Goal: Task Accomplishment & Management: Use online tool/utility

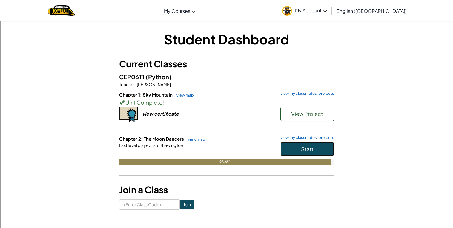
click at [294, 143] on button "Start" at bounding box center [307, 149] width 54 height 14
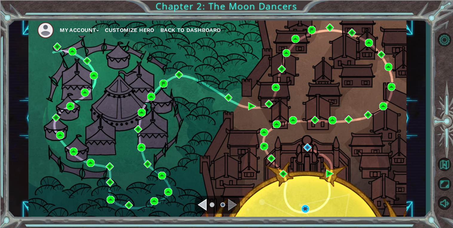
click at [204, 203] on div "Navigate to the previous page" at bounding box center [202, 205] width 9 height 12
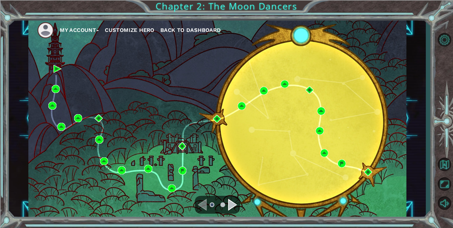
click at [207, 203] on ul at bounding box center [216, 205] width 21 height 12
click at [227, 204] on ul at bounding box center [216, 205] width 21 height 12
click at [230, 205] on div "Navigate to the next page" at bounding box center [232, 205] width 9 height 12
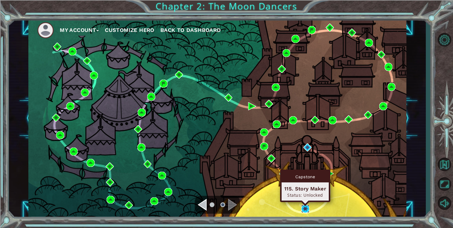
click at [304, 209] on img at bounding box center [305, 209] width 8 height 8
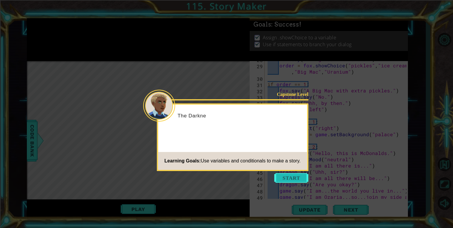
click at [291, 179] on button "Start" at bounding box center [291, 178] width 34 height 10
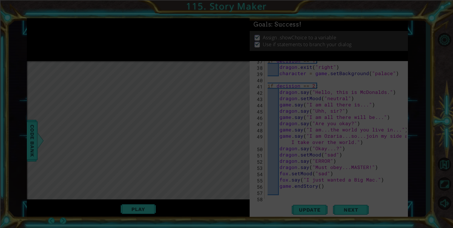
scroll to position [282, 0]
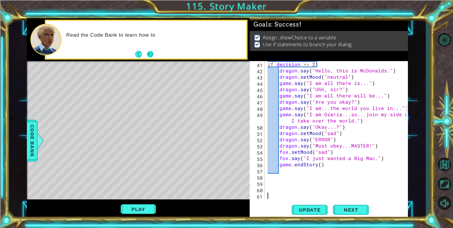
click at [150, 58] on button "Next" at bounding box center [150, 54] width 7 height 7
click at [313, 212] on span "Update" at bounding box center [310, 210] width 34 height 6
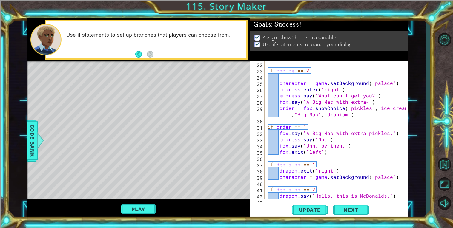
scroll to position [156, 0]
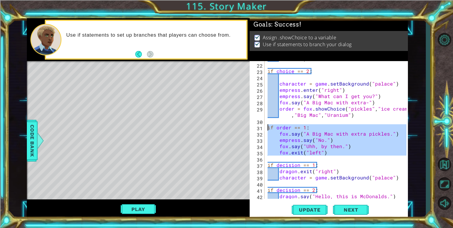
drag, startPoint x: 335, startPoint y: 160, endPoint x: 254, endPoint y: 128, distance: 87.5
click at [254, 128] on div "21 22 23 24 25 26 27 28 29 30 31 32 33 34 35 36 37 38 39 40 41 42 43 44 decisio…" at bounding box center [327, 130] width 157 height 138
click at [334, 153] on div "decision = fox . showChoice ( "Bye!" , "I'll wait ..." ) if choice == 2 : chara…" at bounding box center [336, 130] width 140 height 138
type textarea "fox.exit("left")"
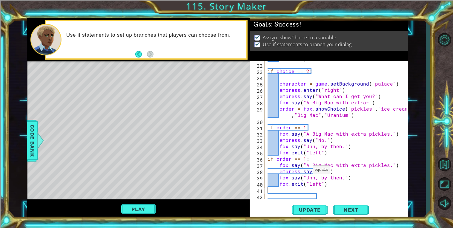
click at [305, 159] on div "decision = fox . showChoice ( "Bye!" , "I'll wait ..." ) if choice == 2 : chara…" at bounding box center [337, 127] width 143 height 157
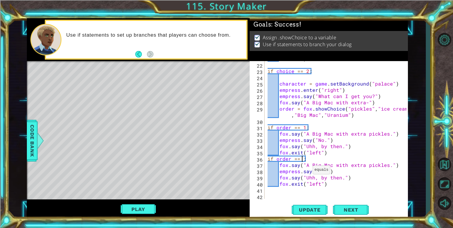
scroll to position [0, 2]
click at [384, 163] on div "decision = fox . showChoice ( "Bye!" , "I'll wait ..." ) if choice == 2 : chara…" at bounding box center [337, 127] width 143 height 157
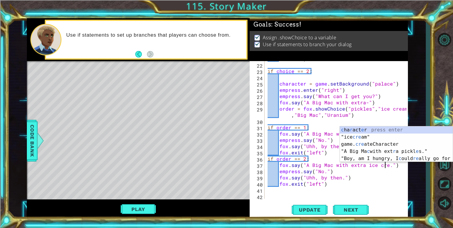
scroll to position [0, 7]
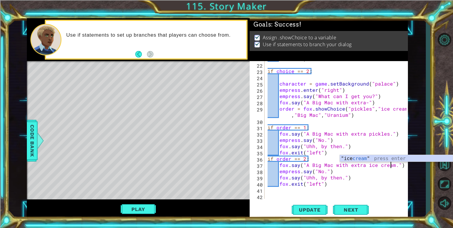
click at [392, 175] on div "decision = fox . showChoice ( "Bye!" , "I'll wait ..." ) if choice == 2 : chara…" at bounding box center [337, 127] width 143 height 157
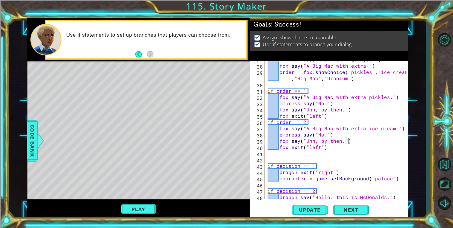
scroll to position [193, 0]
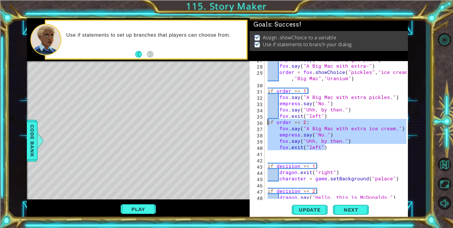
drag, startPoint x: 327, startPoint y: 150, endPoint x: 262, endPoint y: 124, distance: 70.0
click at [262, 124] on div "fox.say("Uhh, by then.") 27 28 29 30 31 32 33 34 35 36 37 38 39 40 41 42 43 44 …" at bounding box center [327, 130] width 157 height 138
type textarea "if order == 2: fox.say("A Big Mac with extra ice cream.")"
click at [286, 153] on div "empress . say ( "What can I get you?" ) fox . say ( "A Big Mac with extra-" ) o…" at bounding box center [337, 131] width 143 height 150
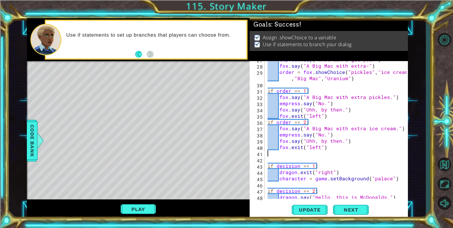
paste textarea "fox.exit("left")"
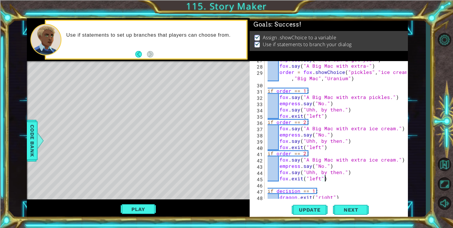
click at [306, 154] on div "empress . say ( "What can I get you?" ) fox . say ( "A Big Mac with extra-" ) o…" at bounding box center [337, 131] width 143 height 150
click at [390, 162] on div "empress . say ( "What can I get you?" ) fox . say ( "A Big Mac with extra-" ) o…" at bounding box center [337, 131] width 143 height 150
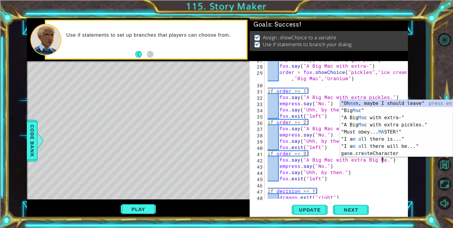
scroll to position [0, 7]
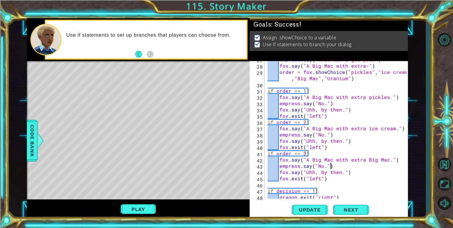
click at [402, 165] on div at bounding box center [403, 109] width 6 height 482
click at [398, 159] on div "empress . say ( "What can I get you?" ) fox . say ( "A Big Mac with extra-" ) o…" at bounding box center [337, 131] width 143 height 150
type textarea "fox.say("A Big Mac with extra Big Mac.")"
click at [324, 182] on div "empress . say ( "What can I get you?" ) fox . say ( "A Big Mac with extra-" ) o…" at bounding box center [337, 131] width 143 height 150
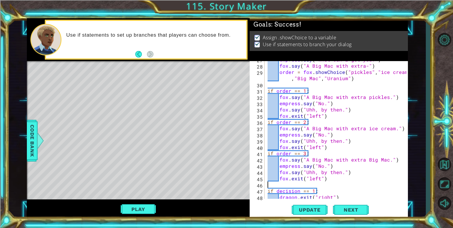
scroll to position [0, 0]
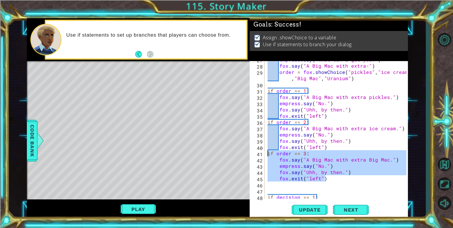
drag, startPoint x: 329, startPoint y: 180, endPoint x: 262, endPoint y: 155, distance: 71.0
click at [262, 155] on div "27 28 29 30 31 32 33 34 35 36 37 38 39 40 41 42 43 44 45 46 47 48 49 empress . …" at bounding box center [327, 130] width 157 height 138
type textarea "if order == 3: fox.say("A Big Mac with extra Big Mac.")"
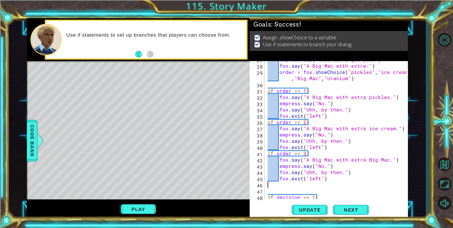
click at [271, 186] on div "empress . say ( "What can I get you?" ) fox . say ( "A Big Mac with extra-" ) o…" at bounding box center [337, 131] width 143 height 150
paste textarea "fox.exit("left")"
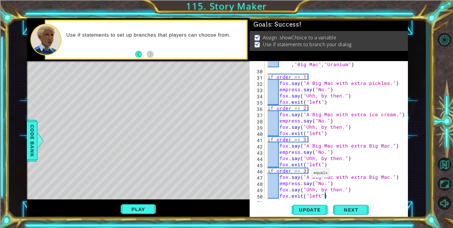
click at [304, 169] on div "order = fox . showChoice ( "pickles" , "ice cream" , "Big Mac" , "Uranium" ) if…" at bounding box center [337, 133] width 143 height 157
click at [384, 178] on div "order = fox . showChoice ( "pickles" , "ice cream" , "Big Mac" , "Uranium" ) if…" at bounding box center [337, 133] width 143 height 157
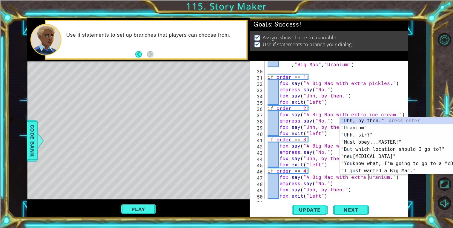
scroll to position [0, 6]
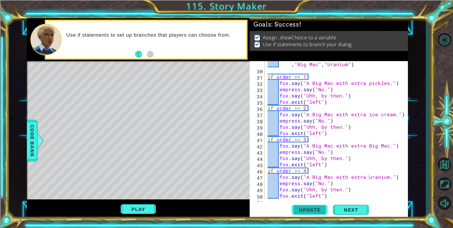
click at [314, 209] on span "Update" at bounding box center [310, 210] width 34 height 6
click at [141, 215] on div "Play" at bounding box center [138, 210] width 223 height 20
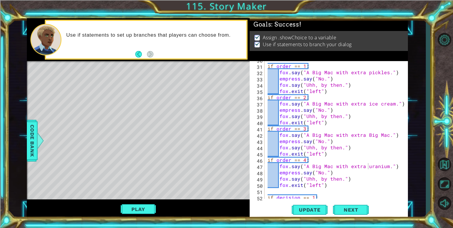
scroll to position [224, 0]
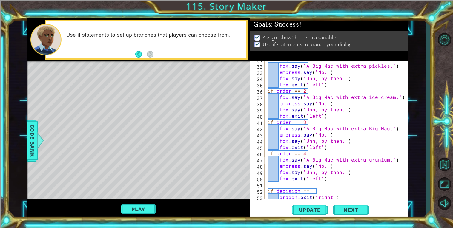
click at [321, 168] on div "if order == 1 : fox . say ( "A Big Mac with extra pickles." ) empress . say ( "…" at bounding box center [337, 131] width 143 height 150
click at [340, 173] on div "if order == 1 : fox . say ( "A Big Mac with extra pickles." ) empress . say ( "…" at bounding box center [337, 131] width 143 height 150
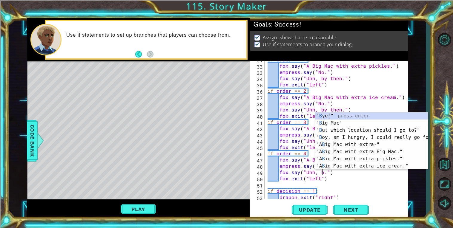
scroll to position [0, 3]
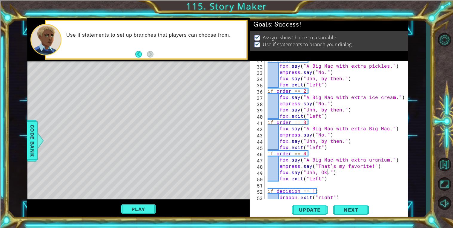
type textarea "fox.exit("left")"
click at [346, 173] on div "if order == 1 : fox . say ( "A Big Mac with extra pickles." ) empress . say ( "…" at bounding box center [337, 131] width 143 height 150
type textarea "fox.say("Uhh, Ok.")"
click at [321, 136] on div "if order == 1 : fox . say ( "A Big Mac with extra pickles." ) empress . say ( "…" at bounding box center [337, 131] width 143 height 150
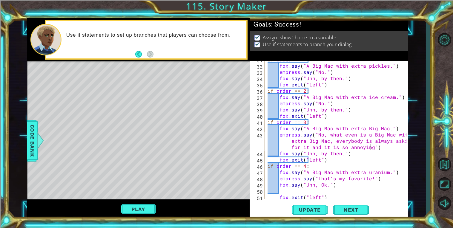
scroll to position [0, 21]
type textarea "empress.say("No, what even is a Big Mac with extra Big Mac, everybody is always…"
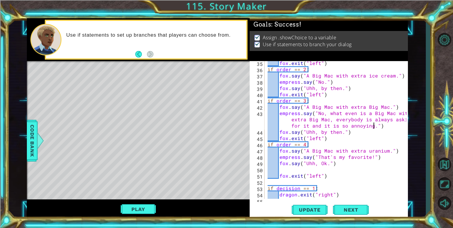
scroll to position [248, 0]
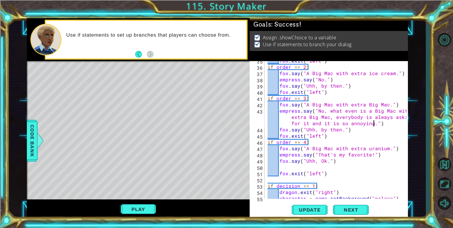
click at [319, 167] on div "fox . exit ( "left" ) if order == 2 : fox . say ( "A Big Mac with extra ice cre…" at bounding box center [337, 133] width 143 height 150
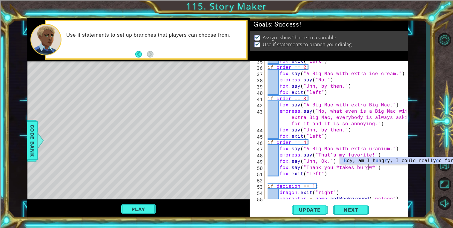
scroll to position [0, 6]
click at [381, 186] on div "fox . exit ( "left" ) if order == 2 : fox . say ( "A Big Mac with extra ice cre…" at bounding box center [337, 133] width 143 height 150
click at [354, 175] on div "fox . exit ( "left" ) if order == 2 : fox . say ( "A Big Mac with extra ice cre…" at bounding box center [337, 133] width 143 height 150
type textarea "fox.exit("left")"
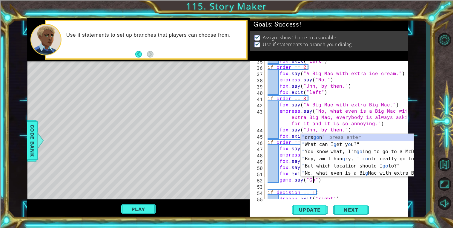
scroll to position [0, 3]
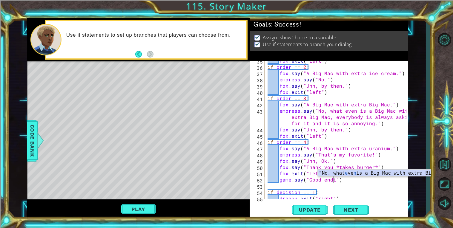
type textarea "game.say("Good ending")"
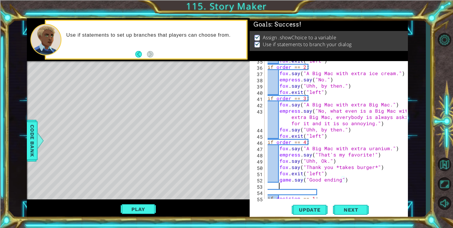
scroll to position [0, 0]
click at [33, 147] on span "Code Bank" at bounding box center [32, 141] width 10 height 36
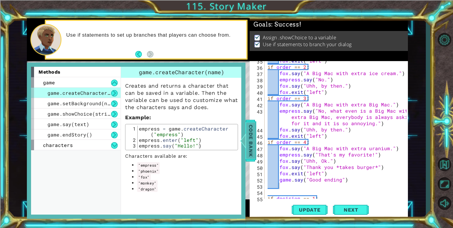
click at [246, 152] on span "Code Bank" at bounding box center [251, 141] width 10 height 36
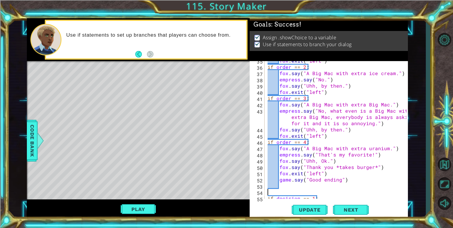
click at [282, 189] on div "fox . exit ( "left" ) if order == 2 : fox . say ( "A Big Mac with extra ice cre…" at bounding box center [337, 133] width 143 height 150
click at [280, 187] on div "fox . exit ( "left" ) if order == 2 : fox . say ( "A Big Mac with extra ice cre…" at bounding box center [337, 133] width 143 height 150
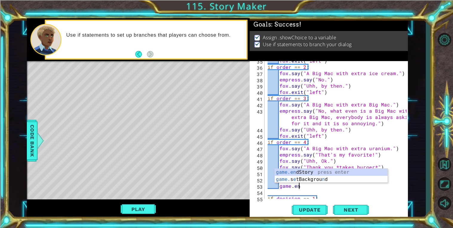
scroll to position [0, 1]
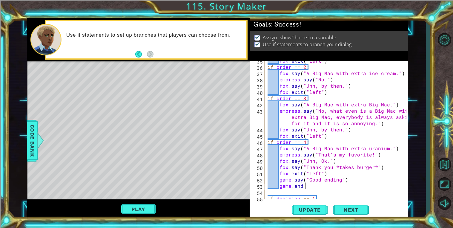
type textarea "game.end"
click at [289, 191] on div "fox . exit ( "left" ) if order == 2 : fox . say ( "A Big Mac with extra ice cre…" at bounding box center [337, 133] width 143 height 150
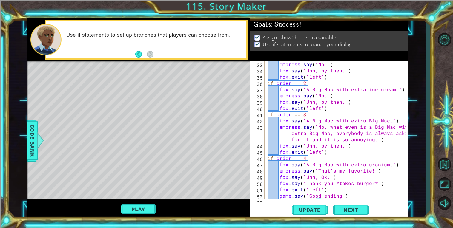
scroll to position [220, 0]
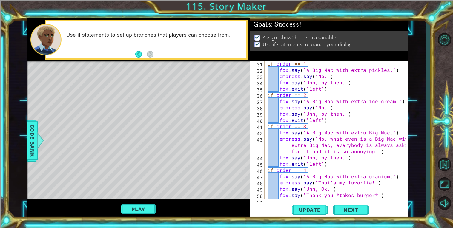
click at [351, 159] on div "if order == 1 : fox . say ( "A Big Mac with extra pickles." ) empress . say ( "…" at bounding box center [337, 136] width 143 height 150
type textarea "fox.say("Uhh, by then.")"
click at [330, 163] on div "if order == 1 : fox . say ( "A Big Mac with extra pickles." ) empress . say ( "…" at bounding box center [337, 136] width 143 height 150
type textarea "fox.exit("left")"
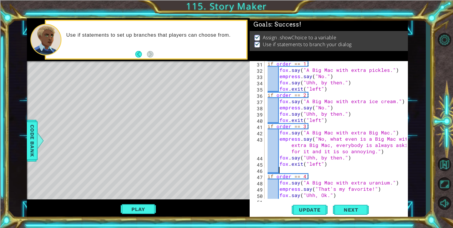
click at [337, 114] on div "if order == 1 : fox . say ( "A Big Mac with extra pickles." ) empress . say ( "…" at bounding box center [337, 136] width 143 height 150
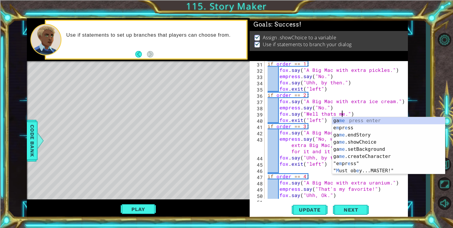
scroll to position [0, 5]
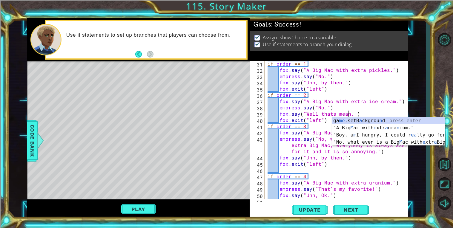
click at [321, 108] on div "if order == 1 : fox . say ( "A Big Mac with extra pickles." ) empress . say ( "…" at bounding box center [337, 136] width 143 height 150
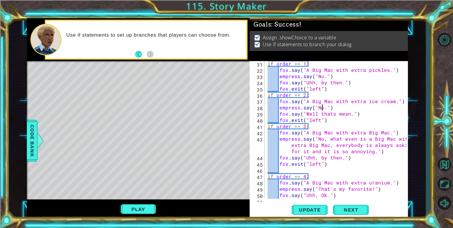
scroll to position [0, 4]
click at [365, 115] on div "if order == 1 : fox . say ( "A Big Mac with extra pickles." ) empress . say ( "…" at bounding box center [337, 136] width 143 height 150
type textarea "fox.say("Well thats mean.")"
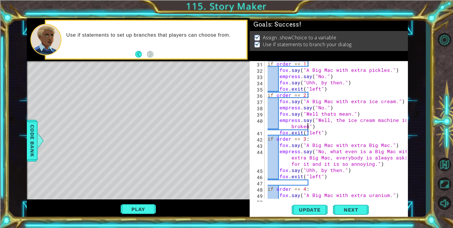
scroll to position [0, 10]
type textarea "empress.say("Well, the ice cream machine is broken.")"
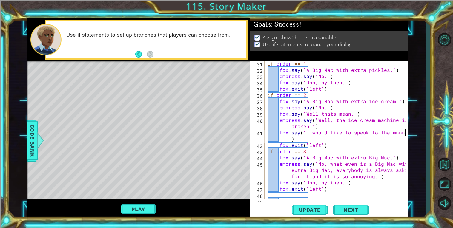
scroll to position [0, 8]
type textarea "fox.say("I would like to speak to the manager!")"
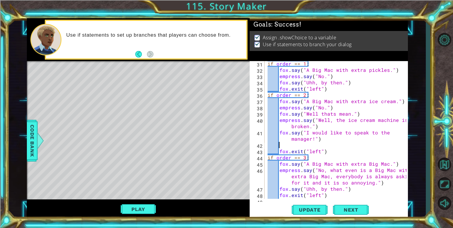
scroll to position [0, 0]
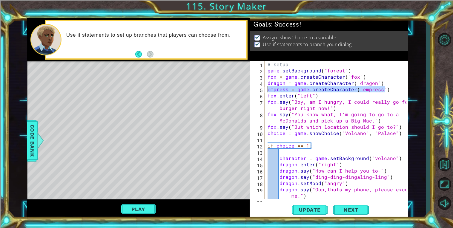
drag, startPoint x: 393, startPoint y: 91, endPoint x: 257, endPoint y: 91, distance: 135.8
click at [257, 91] on div "1 2 3 4 5 6 7 8 9 10 11 12 13 14 15 16 17 18 19 20 # setup game . setBackground…" at bounding box center [327, 130] width 157 height 138
type textarea "empress = game.createCharacter("empress")"
click at [390, 90] on div "# setup game . setBackground ( "forest" ) fox = game . createCharacter ( "fox" …" at bounding box center [336, 130] width 140 height 138
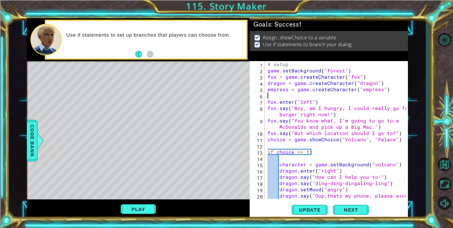
paste textarea "empress = game.createCharacter("empress")"
click at [288, 98] on div "# setup game . setBackground ( "forest" ) fox = game . createCharacter ( "fox" …" at bounding box center [337, 139] width 143 height 157
click at [376, 97] on div "# setup game . setBackground ( "forest" ) fox = game . createCharacter ( "fox" …" at bounding box center [337, 139] width 143 height 157
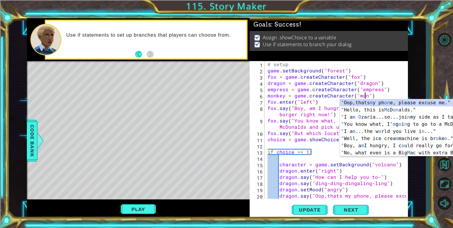
scroll to position [0, 6]
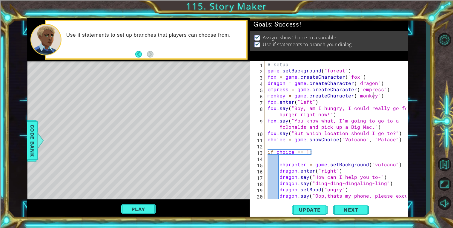
click at [389, 101] on div "# setup game . setBackground ( "forest" ) fox = game . createCharacter ( "fox" …" at bounding box center [337, 139] width 143 height 157
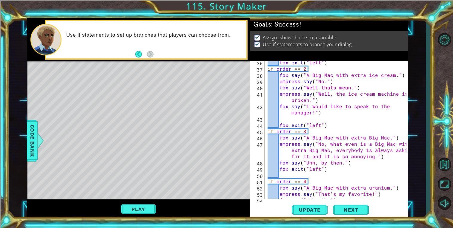
scroll to position [252, 0]
click at [347, 168] on div "fox . exit ( "left" ) if order == 2 : fox . say ( "A Big Mac with extra ice cre…" at bounding box center [337, 135] width 143 height 150
type textarea "fox.exit("left")"
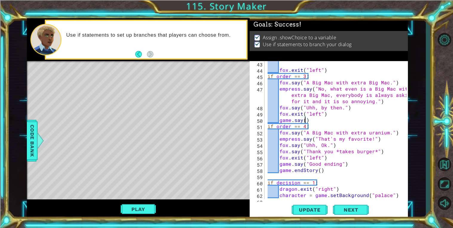
scroll to position [307, 0]
click at [28, 131] on span "Code Bank" at bounding box center [32, 141] width 10 height 36
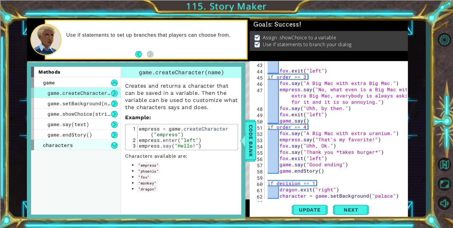
click at [100, 146] on div "characters" at bounding box center [76, 145] width 90 height 10
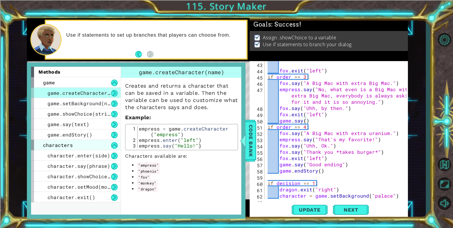
click at [107, 144] on div "characters" at bounding box center [76, 145] width 90 height 10
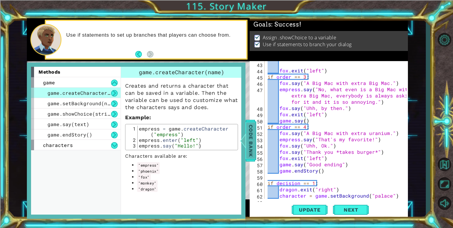
click at [254, 133] on span "Code Bank" at bounding box center [251, 141] width 10 height 36
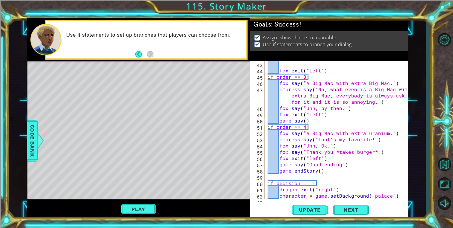
click at [304, 120] on div "fox . exit ( "left" ) if order == 3 : fox . say ( "A Big Mac with extra Big Mac…" at bounding box center [337, 136] width 143 height 150
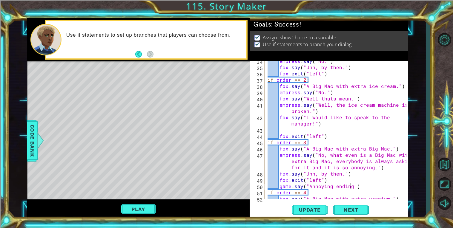
scroll to position [238, 0]
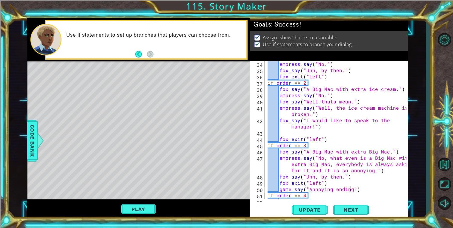
click at [331, 129] on div "empress . say ( "No." ) fox . say ( "Uhh, by then." ) fox . exit ( "left" ) if …" at bounding box center [337, 136] width 143 height 150
type textarea "fox.say("I would like to speak to the manager!")"
click at [323, 134] on div "empress . say ( "No." ) fox . say ( "Uhh, by then." ) fox . exit ( "left" ) if …" at bounding box center [337, 136] width 143 height 150
click at [34, 135] on span "Code Bank" at bounding box center [32, 141] width 10 height 36
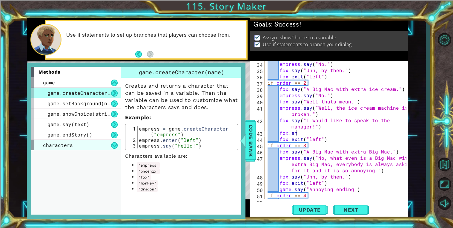
click at [56, 143] on span "characters" at bounding box center [58, 145] width 30 height 6
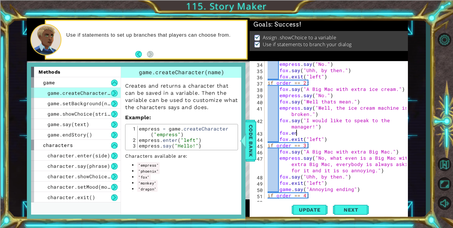
click at [298, 132] on div "empress . say ( "No." ) fox . say ( "Uhh, by then." ) fox . exit ( "left" ) if …" at bounding box center [337, 136] width 143 height 150
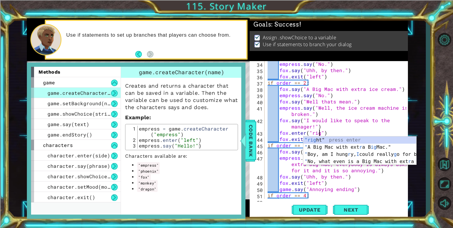
scroll to position [0, 3]
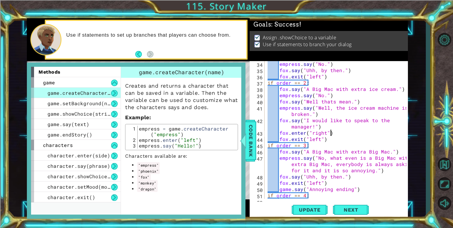
click at [352, 130] on div "empress . say ( "No." ) fox . say ( "Uhh, by then." ) fox . exit ( "left" ) if …" at bounding box center [337, 136] width 143 height 150
click at [257, 139] on div "44" at bounding box center [258, 140] width 14 height 6
click at [252, 139] on span "Code Bank" at bounding box center [251, 141] width 10 height 36
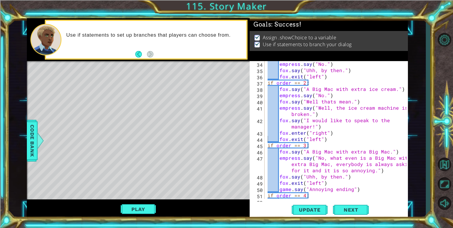
click at [288, 134] on div "empress . say ( "No." ) fox . say ( "Uhh, by then." ) fox . exit ( "left" ) if …" at bounding box center [337, 136] width 143 height 150
type textarea "monkey.enter("right")"
click at [354, 133] on div "empress . say ( "No." ) fox . say ( "Uhh, by then." ) fox . exit ( "left" ) if …" at bounding box center [337, 136] width 143 height 150
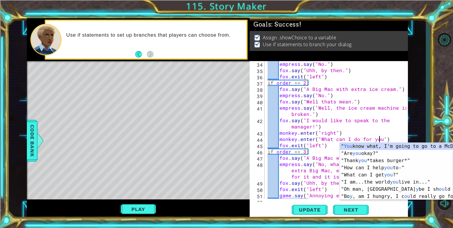
scroll to position [0, 7]
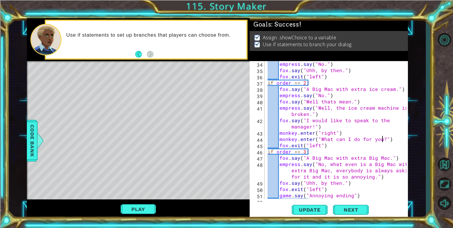
click at [389, 143] on div "empress . say ( "No." ) fox . say ( "Uhh, by then." ) fox . exit ( "left" ) if …" at bounding box center [337, 136] width 143 height 150
click at [388, 139] on div "empress . say ( "No." ) fox . say ( "Uhh, by then." ) fox . exit ( "left" ) if …" at bounding box center [337, 136] width 143 height 150
type textarea "monkey.enter("What can I do for you?")"
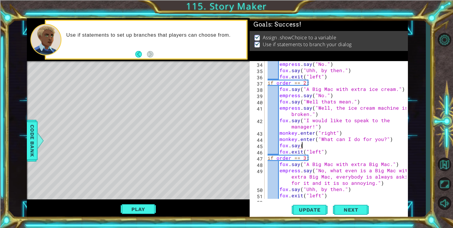
scroll to position [0, 2]
click at [312, 138] on div "empress . say ( "No." ) fox . say ( "Uhh, by then." ) fox . exit ( "left" ) if …" at bounding box center [337, 136] width 143 height 150
click at [300, 146] on div "empress . say ( "No." ) fox . say ( "Uhh, by then." ) fox . exit ( "left" ) if …" at bounding box center [337, 136] width 143 height 150
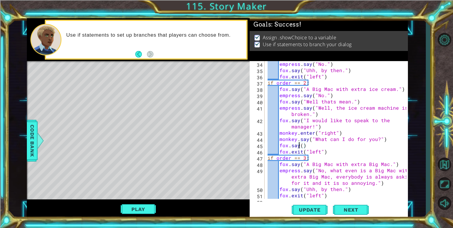
click at [302, 145] on div "empress . say ( "No." ) fox . say ( "Uhh, by then." ) fox . exit ( "left" ) if …" at bounding box center [337, 136] width 143 height 150
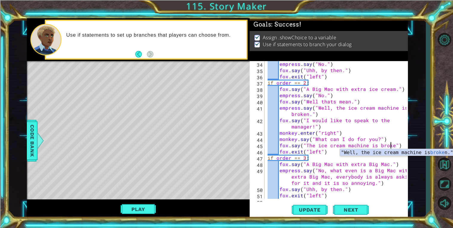
scroll to position [0, 7]
type textarea "fox.say("The ice cream machine is broken.")"
click at [402, 142] on div at bounding box center [403, 123] width 6 height 601
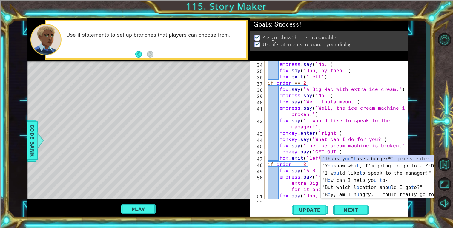
scroll to position [0, 4]
type textarea "monkey.say("GET OUT!")"
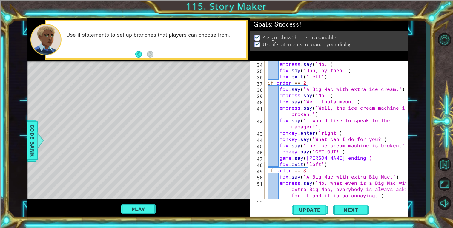
scroll to position [0, 2]
click at [389, 158] on div "empress . say ( "No." ) fox . say ( "Uhh, by then." ) fox . exit ( "left" ) if …" at bounding box center [337, 136] width 143 height 150
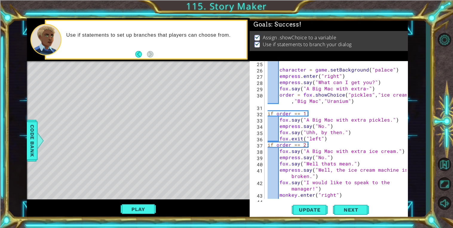
scroll to position [176, 0]
click at [357, 135] on div "character = game . setBackground ( "palace" ) empress . enter ( "right" ) empre…" at bounding box center [337, 136] width 143 height 150
type textarea "fox.say("Uhh, by then.")"
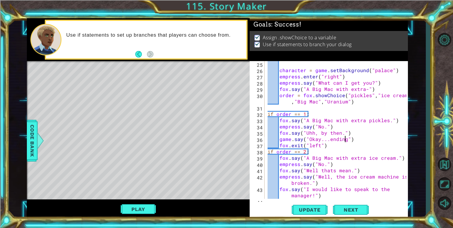
scroll to position [0, 4]
click at [326, 138] on div "character = game . setBackground ( "palace" ) empress . enter ( "right" ) empre…" at bounding box center [337, 136] width 143 height 150
click at [329, 149] on div "character = game . setBackground ( "palace" ) empress . enter ( "right" ) empre…" at bounding box center [337, 136] width 143 height 150
click at [328, 147] on div "character = game . setBackground ( "palace" ) empress . enter ( "right" ) empre…" at bounding box center [337, 136] width 143 height 150
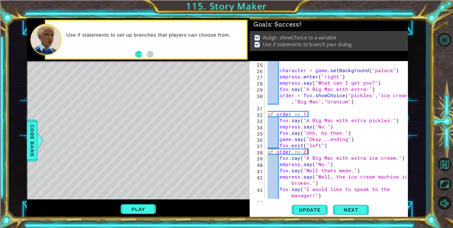
type textarea "fox.exit("left")"
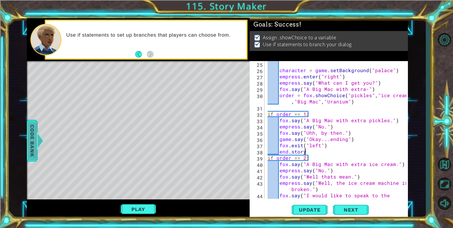
click at [29, 140] on span "Code Bank" at bounding box center [32, 141] width 10 height 36
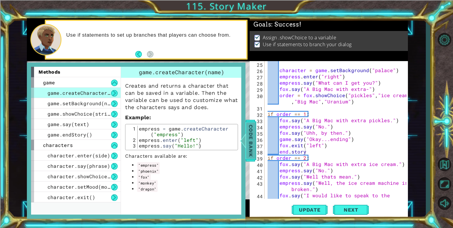
click at [253, 150] on span "Code Bank" at bounding box center [251, 141] width 10 height 36
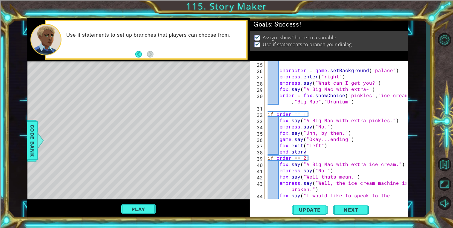
click at [290, 153] on div "character = game . setBackground ( "palace" ) empress . enter ( "right" ) empre…" at bounding box center [337, 139] width 143 height 157
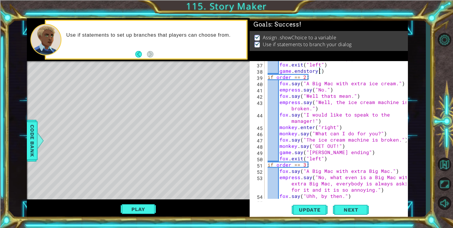
scroll to position [219, 0]
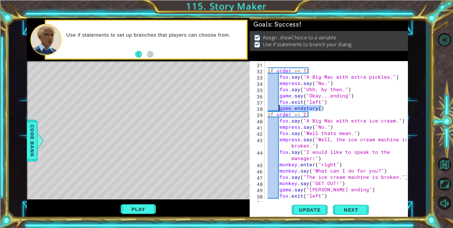
drag, startPoint x: 327, startPoint y: 109, endPoint x: 280, endPoint y: 109, distance: 47.1
click at [280, 109] on div "if order == 1 : fox . say ( "A Big Mac with extra pickles." ) empress . say ( "…" at bounding box center [337, 136] width 143 height 150
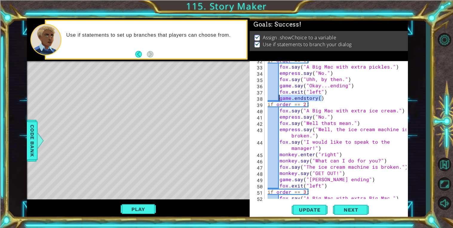
scroll to position [235, 0]
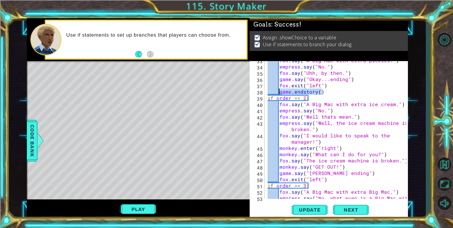
click at [337, 181] on div "fox . say ( "A Big Mac with extra pickles." ) empress . say ( "No." ) fox . say…" at bounding box center [337, 138] width 143 height 163
type textarea "fox.exit("left")"
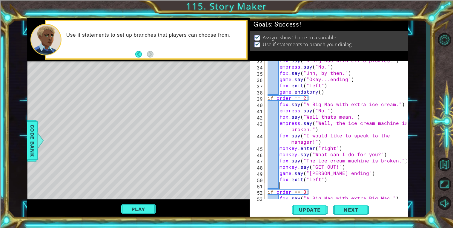
paste textarea "game.endstory()"
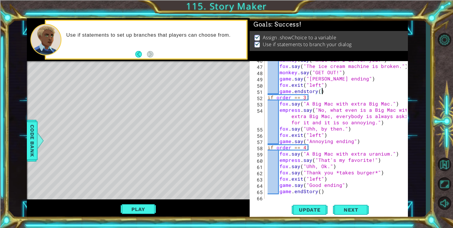
scroll to position [330, 0]
click at [360, 143] on div "monkey . say ( "What can I do for you?" ) fox . say ( "The ice cream machine is…" at bounding box center [337, 132] width 143 height 150
type textarea "game.say("Annoying ending")"
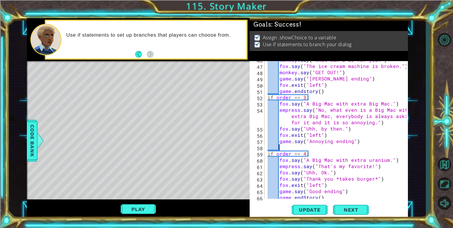
paste textarea "game.endstory()"
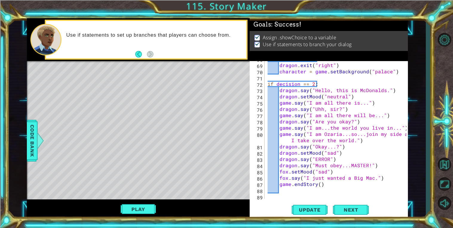
scroll to position [501, 0]
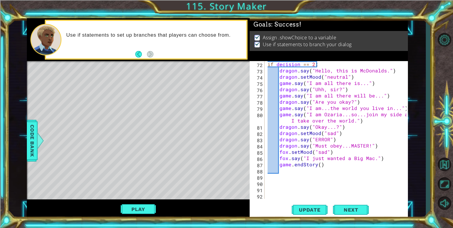
click at [383, 159] on div "if decision == 2 : dragon . say ( "Hello, this is McDonalds." ) dragon . setMoo…" at bounding box center [337, 136] width 143 height 150
type textarea "fox.say("I just wanted a Big Mac.")"
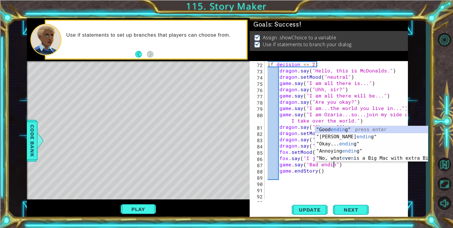
scroll to position [0, 4]
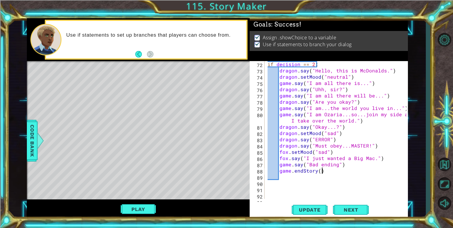
click at [352, 171] on div "if decision == 2 : dragon . say ( "Hello, this is McDonalds." ) dragon . setMoo…" at bounding box center [337, 136] width 143 height 150
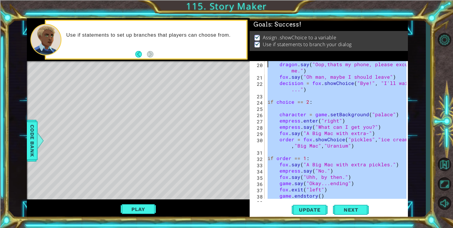
scroll to position [112, 0]
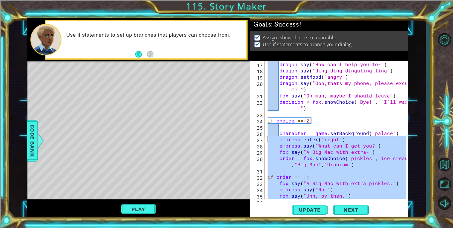
drag, startPoint x: 326, startPoint y: 164, endPoint x: 253, endPoint y: 142, distance: 75.9
click at [253, 142] on div "game.endStory() 17 18 19 20 21 22 23 24 25 26 27 28 29 30 31 32 33 34 35 36 dra…" at bounding box center [327, 130] width 157 height 138
type textarea "empress.enter("right") empress.say("What can I get you?")"
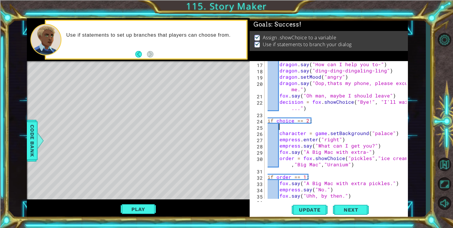
click at [326, 126] on div "dragon . say ( "How can I help you to-" ) dragon . say ( "ding-ding-dingaling-l…" at bounding box center [337, 136] width 143 height 150
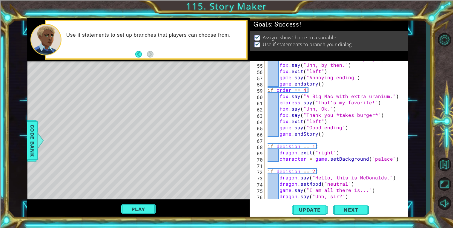
scroll to position [394, 0]
click at [398, 161] on div "empress . say ( "No, what even is a Big Mac with extra Big Mac, everybody is al…" at bounding box center [337, 124] width 143 height 163
type textarea "character = game.setBackground("palace")"
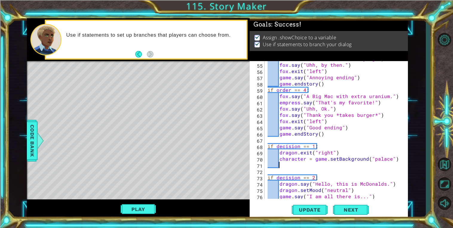
paste textarea "game.endStory()"
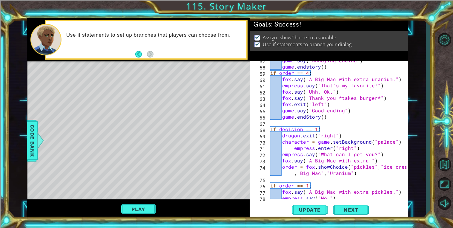
scroll to position [409, 0]
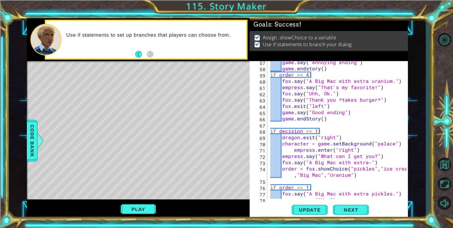
click at [293, 169] on div "game . say ( "Annoying ending" ) game . endstory ( ) if order == 4 : fox . say …" at bounding box center [339, 134] width 140 height 150
click at [288, 187] on div "game . say ( "Annoying ending" ) game . endstory ( ) if order == 4 : fox . say …" at bounding box center [339, 134] width 140 height 150
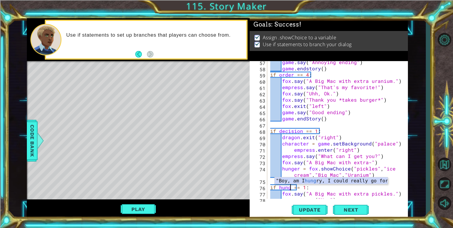
scroll to position [0, 1]
click at [390, 153] on div "game . say ( "Annoying ending" ) game . endstory ( ) if order == 4 : fox . say …" at bounding box center [339, 134] width 140 height 150
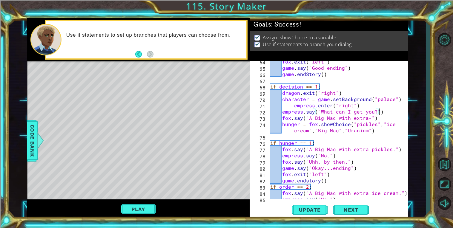
scroll to position [470, 0]
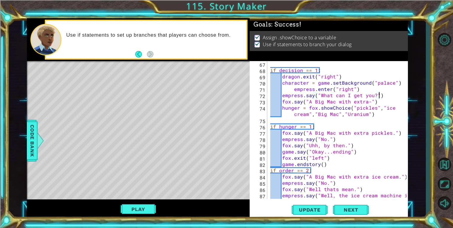
click at [287, 171] on div "if decision == 1 : dragon . exit ( "right" ) character = game . setBackground (…" at bounding box center [339, 139] width 140 height 157
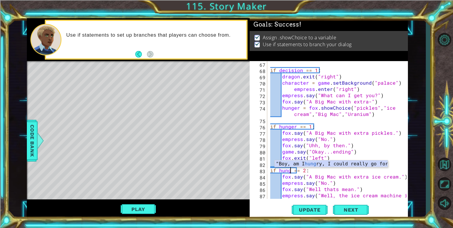
scroll to position [0, 1]
click at [324, 186] on div "if decision == 1 : dragon . exit ( "right" ) character = game . setBackground (…" at bounding box center [339, 139] width 140 height 157
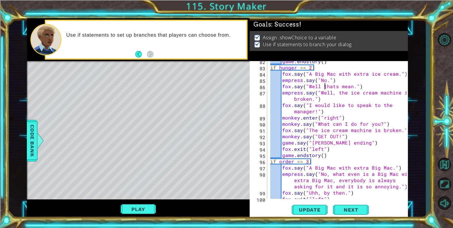
scroll to position [573, 0]
click at [296, 164] on div "game . endstory ( ) if hunger == 2 : fox . say ( "A Big Mac with extra ice crea…" at bounding box center [339, 133] width 140 height 150
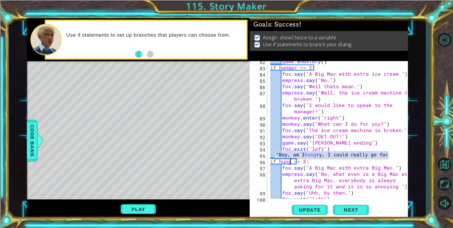
scroll to position [0, 1]
click at [317, 173] on div "game . endstory ( ) if hunger == 2 : fox . say ( "A Big Mac with extra ice crea…" at bounding box center [339, 133] width 140 height 150
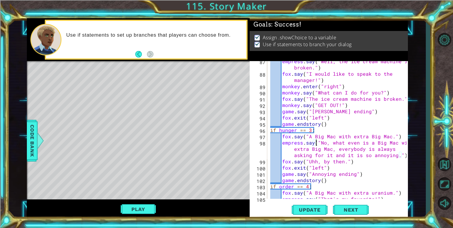
scroll to position [616, 0]
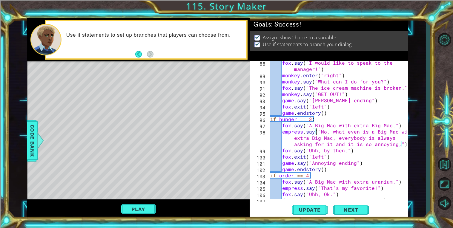
click at [288, 177] on div "fox . say ( "I would like to speak to the manager!" ) monkey . enter ( "right" …" at bounding box center [339, 138] width 140 height 157
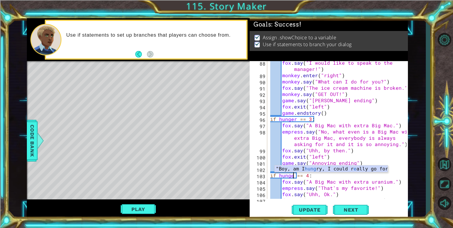
scroll to position [0, 1]
click at [320, 188] on div "fox . say ( "I would like to speak to the manager!" ) monkey . enter ( "right" …" at bounding box center [339, 138] width 140 height 157
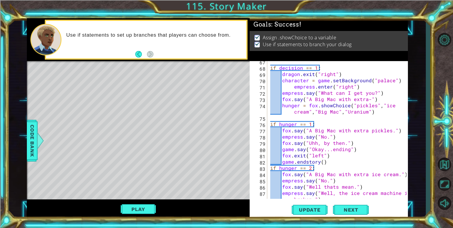
scroll to position [461, 0]
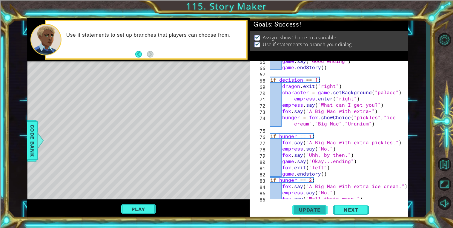
click at [317, 213] on button "Update" at bounding box center [309, 210] width 36 height 16
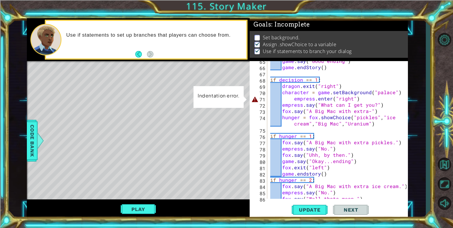
click at [292, 98] on div "game . say ( "Good ending" ) game . endStory ( ) if decision == 1 : dragon . ex…" at bounding box center [339, 133] width 140 height 150
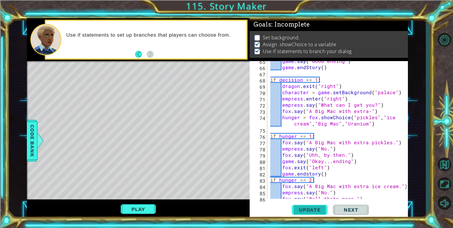
click at [305, 212] on span "Update" at bounding box center [310, 210] width 34 height 6
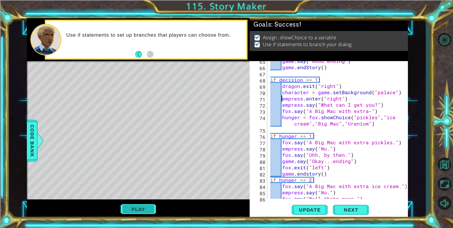
click at [146, 211] on button "Play" at bounding box center [138, 209] width 35 height 11
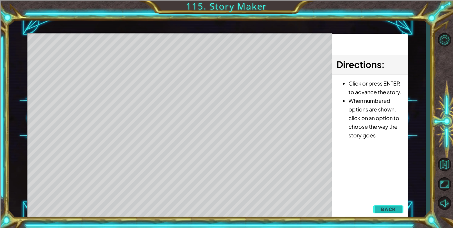
click at [376, 209] on button "Back" at bounding box center [388, 209] width 30 height 12
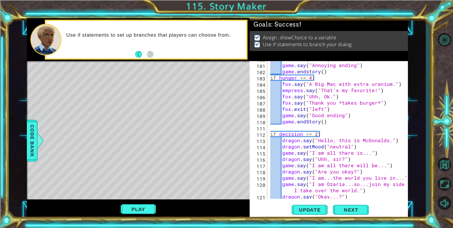
scroll to position [713, 0]
click at [348, 120] on div "fox . exit ( "left" ) game . say ( "Annoying ending" ) game . endstory ( ) if h…" at bounding box center [339, 131] width 140 height 150
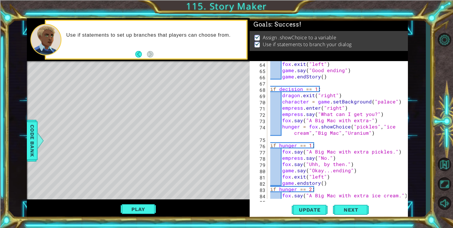
scroll to position [451, 0]
click at [365, 135] on div "fox . exit ( "left" ) game . say ( "Good ending" ) game . endStory ( ) if decis…" at bounding box center [339, 136] width 140 height 150
drag, startPoint x: 366, startPoint y: 135, endPoint x: 310, endPoint y: 135, distance: 56.1
click at [310, 135] on div "fox . exit ( "left" ) game . say ( "Good ending" ) game . endStory ( ) if decis…" at bounding box center [339, 136] width 140 height 150
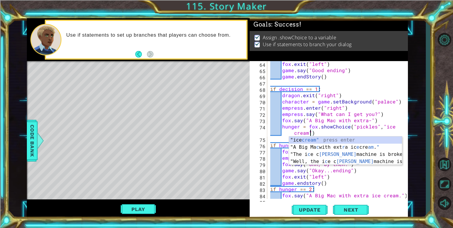
click at [389, 118] on div "fox . exit ( "left" ) game . say ( "Good ending" ) game . endStory ( ) if decis…" at bounding box center [339, 136] width 140 height 150
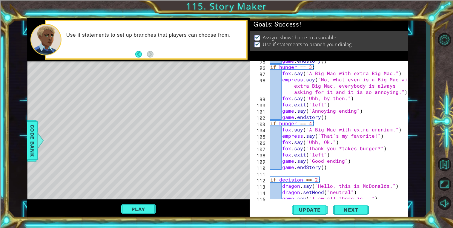
scroll to position [668, 0]
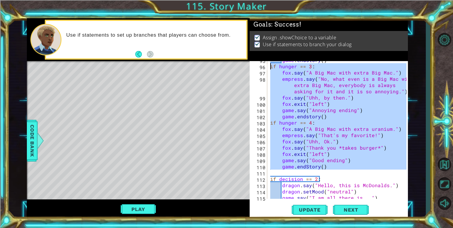
drag, startPoint x: 332, startPoint y: 170, endPoint x: 259, endPoint y: 68, distance: 125.2
click at [259, 68] on div "fox.say("A Big Mac with extra-") 95 96 97 98 99 100 101 102 103 104 105 106 107…" at bounding box center [327, 130] width 157 height 138
type textarea "if hunger == 3: fox.say("A Big Mac with extra Big Mac.")"
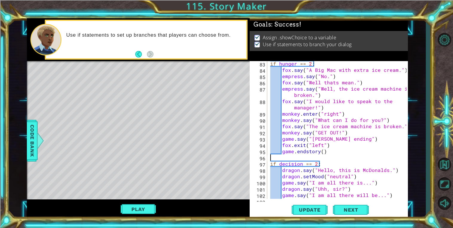
scroll to position [567, 0]
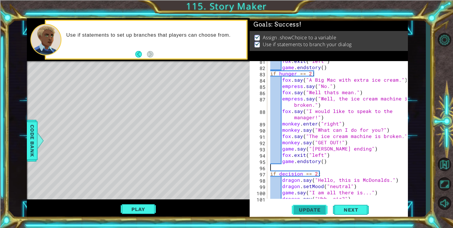
click at [308, 208] on span "Update" at bounding box center [310, 210] width 34 height 6
click at [136, 209] on button "Play" at bounding box center [138, 209] width 35 height 11
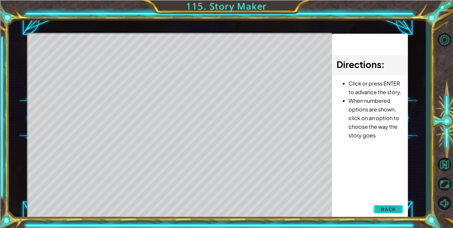
click at [377, 209] on button "Back" at bounding box center [388, 209] width 30 height 12
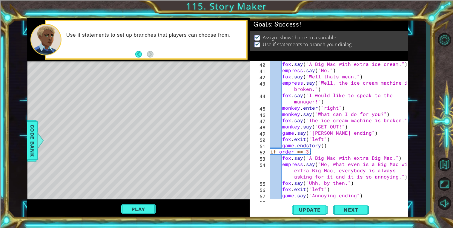
scroll to position [276, 0]
click at [307, 152] on div "fox . say ( "A Big Mac with extra ice cream." ) empress . say ( "No." ) fox . s…" at bounding box center [339, 136] width 140 height 150
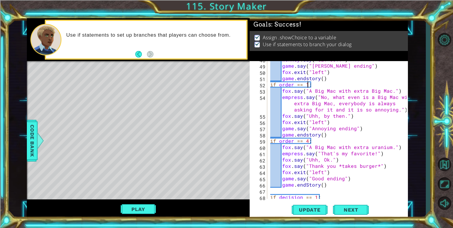
scroll to position [343, 0]
click at [307, 140] on div "monkey . say ( "GET OUT!" ) game . say ( "[PERSON_NAME] ending" ) fox . exit ( …" at bounding box center [339, 131] width 140 height 150
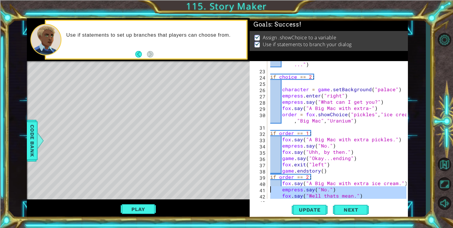
scroll to position [157, 0]
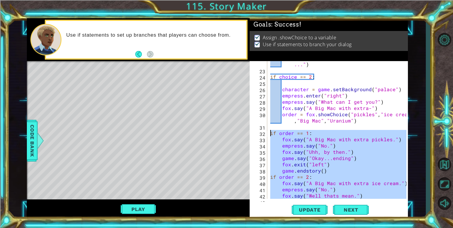
click at [245, 134] on div "1 ההההההההההההההההההההההההההההההההההההההההההההההההההההההההההההההההההההההההההההה…" at bounding box center [217, 118] width 381 height 201
type textarea "if order == 1: fox.say("A Big Mac with extra pickles.")"
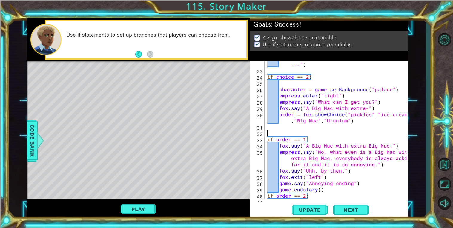
scroll to position [0, 0]
click at [347, 115] on div "decision = fox . showChoice ( "Bye!" , "I'll wait ..." ) if choice == 2 : chara…" at bounding box center [337, 133] width 143 height 157
drag, startPoint x: 344, startPoint y: 114, endPoint x: 402, endPoint y: 115, distance: 58.2
click at [402, 115] on div "order = fox.showChoice("pickles","ice cream","Big Mac","Uranium") 22 23 24 25 2…" at bounding box center [327, 130] width 157 height 138
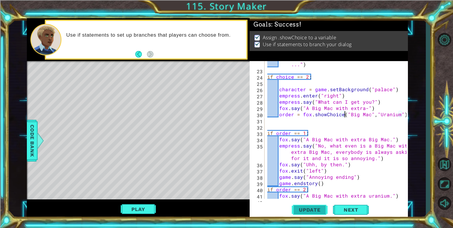
click at [306, 209] on span "Update" at bounding box center [310, 210] width 34 height 6
click at [128, 213] on button "Play" at bounding box center [138, 209] width 35 height 11
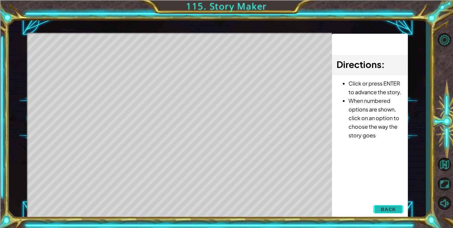
click at [396, 210] on button "Back" at bounding box center [388, 209] width 30 height 12
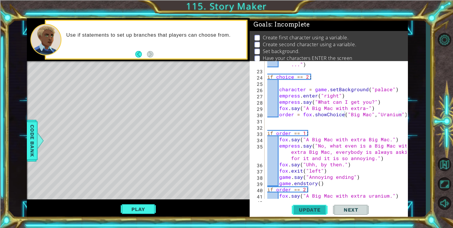
click at [301, 213] on button "Update" at bounding box center [309, 210] width 36 height 16
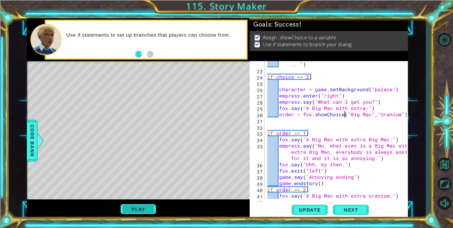
click at [145, 206] on button "Play" at bounding box center [138, 209] width 35 height 11
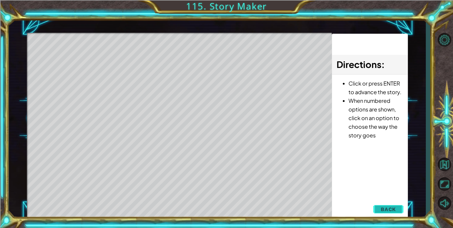
click at [379, 209] on button "Back" at bounding box center [388, 209] width 30 height 12
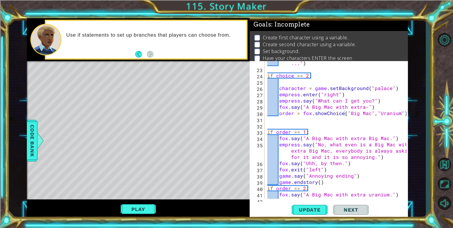
scroll to position [158, 0]
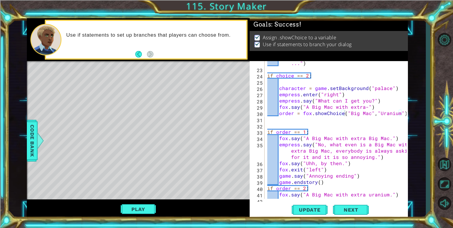
click at [328, 157] on div "decision = fox . showChoice ( "Bye!" , "I'll wait ..." ) if choice == 2 : chara…" at bounding box center [337, 132] width 143 height 157
click at [380, 169] on div "decision = fox . showChoice ( "Bye!" , "I'll wait ..." ) if choice == 2 : chara…" at bounding box center [337, 132] width 143 height 157
click at [133, 210] on button "Play" at bounding box center [138, 209] width 35 height 11
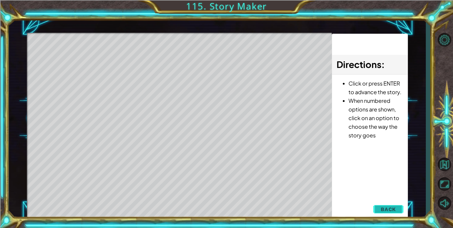
click at [378, 213] on button "Back" at bounding box center [388, 209] width 30 height 12
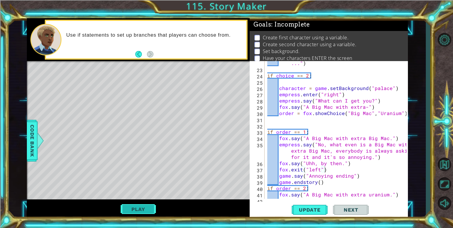
click at [147, 204] on button "Play" at bounding box center [138, 209] width 35 height 11
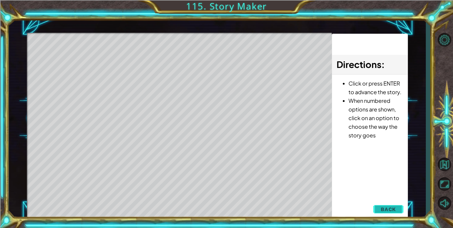
click at [382, 215] on button "Back" at bounding box center [388, 209] width 30 height 12
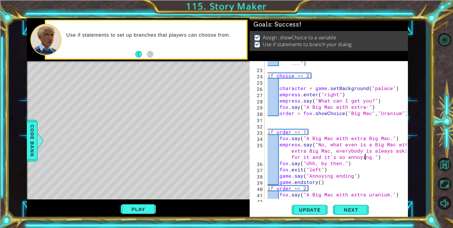
click at [365, 158] on div "decision = fox . showChoice ( "Bye!" , "I'll wait ..." ) if choice == 2 : chara…" at bounding box center [337, 132] width 143 height 157
click at [368, 157] on div "decision = fox . showChoice ( "Bye!" , "I'll wait ..." ) if choice == 2 : chara…" at bounding box center [337, 132] width 143 height 157
drag, startPoint x: 365, startPoint y: 144, endPoint x: 328, endPoint y: 149, distance: 37.6
click at [328, 149] on div "decision = fox . showChoice ( "Bye!" , "I'll wait ..." ) if choice == 2 : chara…" at bounding box center [337, 132] width 143 height 157
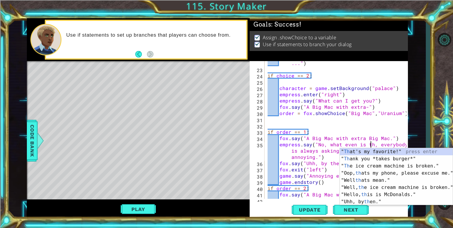
scroll to position [0, 7]
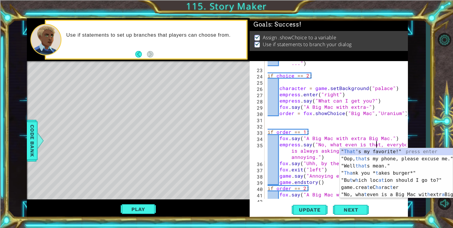
click at [361, 135] on div "decision = fox . showChoice ( "Bye!" , "I'll wait ..." ) if choice == 2 : chara…" at bounding box center [337, 132] width 143 height 157
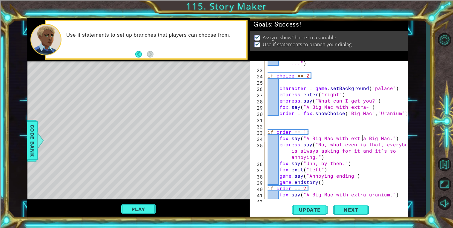
click at [357, 151] on div "decision = fox . showChoice ( "Bye!" , "I'll wait ..." ) if choice == 2 : chara…" at bounding box center [337, 132] width 143 height 157
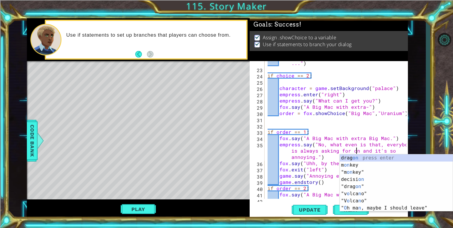
scroll to position [0, 13]
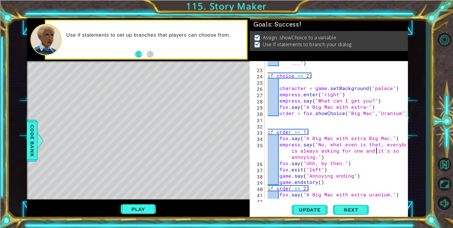
click at [376, 149] on div "decision = fox . showChoice ( "Bye!" , "I'll wait ..." ) if choice == 2 : chara…" at bounding box center [337, 132] width 143 height 157
click at [338, 158] on div "decision = fox . showChoice ( "Bye!" , "I'll wait ..." ) if choice == 2 : chara…" at bounding box center [337, 132] width 143 height 157
click at [371, 144] on div "decision = fox . showChoice ( "Bye!" , "I'll wait ..." ) if choice == 2 : chara…" at bounding box center [337, 132] width 143 height 157
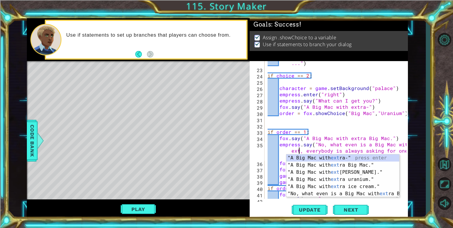
scroll to position [0, 10]
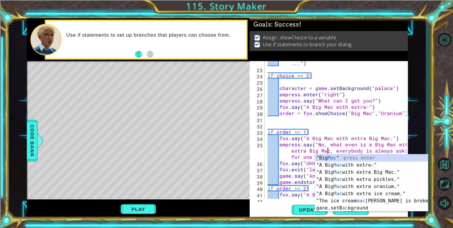
click at [372, 138] on div "decision = fox . showChoice ( "Bye!" , "I'll wait ..." ) if choice == 2 : chara…" at bounding box center [337, 132] width 143 height 157
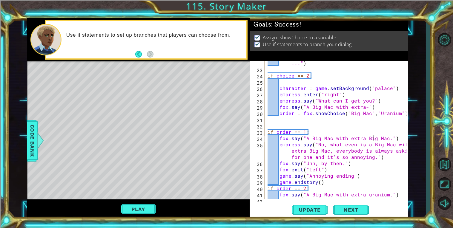
scroll to position [0, 7]
click at [311, 161] on div "decision = fox . showChoice ( "Bye!" , "I'll wait ..." ) if choice == 2 : chara…" at bounding box center [337, 132] width 143 height 157
click at [310, 159] on div "decision = fox . showChoice ( "Bye!" , "I'll wait ..." ) if choice == 2 : chara…" at bounding box center [337, 132] width 143 height 157
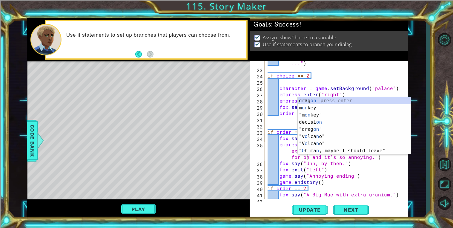
scroll to position [0, 17]
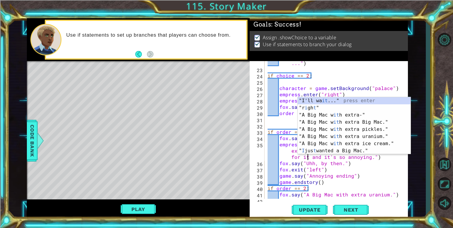
click at [367, 158] on div "decision = fox . showChoice ( "Bye!" , "I'll wait ..." ) if choice == 2 : chara…" at bounding box center [337, 132] width 143 height 157
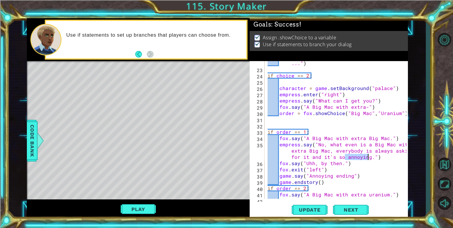
drag, startPoint x: 367, startPoint y: 158, endPoint x: 354, endPoint y: 158, distance: 13.4
click at [354, 158] on div "decision = fox . showChoice ( "Bye!" , "I'll wait ..." ) if choice == 2 : chara…" at bounding box center [337, 132] width 143 height 157
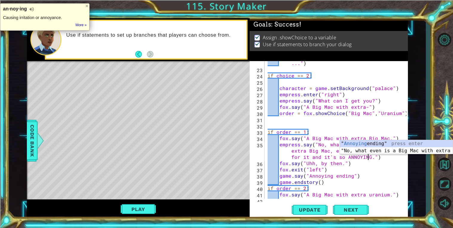
scroll to position [0, 21]
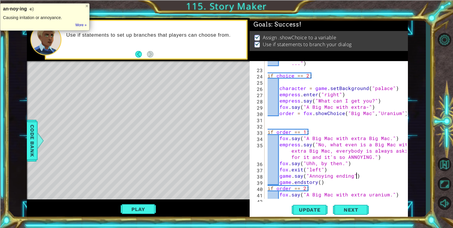
click at [367, 173] on div "decision = fox . showChoice ( "Bye!" , "I'll wait ..." ) if choice == 2 : chara…" at bounding box center [337, 132] width 143 height 157
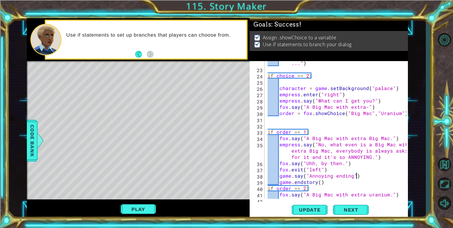
click at [370, 157] on div "decision = fox . showChoice ( "Bye!" , "I'll wait ..." ) if choice == 2 : chara…" at bounding box center [337, 132] width 143 height 157
click at [308, 212] on span "Update" at bounding box center [310, 210] width 34 height 6
click at [141, 210] on button "Play" at bounding box center [138, 209] width 35 height 11
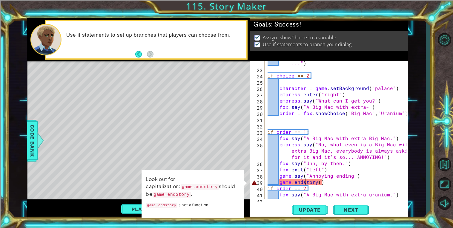
click at [305, 184] on div "decision = fox . showChoice ( "Bye!" , "I'll wait ..." ) if choice == 2 : chara…" at bounding box center [337, 132] width 143 height 157
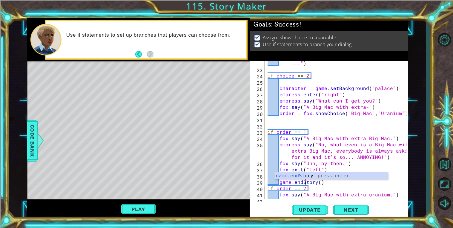
scroll to position [0, 2]
click at [340, 167] on div "decision = fox . showChoice ( "Bye!" , "I'll wait ..." ) if choice == 2 : chara…" at bounding box center [337, 132] width 143 height 157
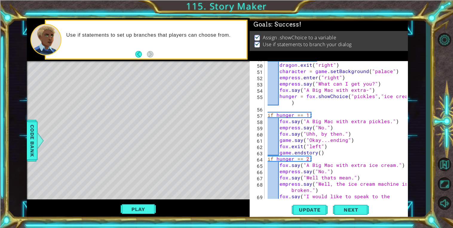
scroll to position [344, 0]
click at [305, 151] on div "if decision == 1 : dragon . exit ( "right" ) character = game . setBackground (…" at bounding box center [337, 133] width 143 height 157
click at [324, 151] on div "if decision == 1 : dragon . exit ( "right" ) character = game . setBackground (…" at bounding box center [337, 133] width 143 height 157
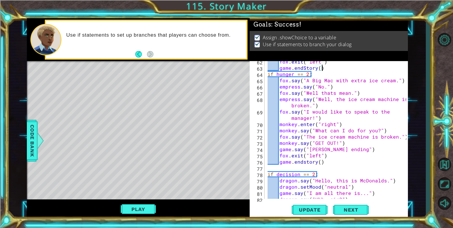
scroll to position [428, 0]
click at [304, 162] on div "fox . exit ( "left" ) game . endStory ( ) if hunger == 2 : fox . say ( "A Big M…" at bounding box center [337, 134] width 143 height 150
click at [332, 183] on div "fox . exit ( "left" ) game . endStory ( ) if hunger == 2 : fox . say ( "A Big M…" at bounding box center [337, 134] width 143 height 150
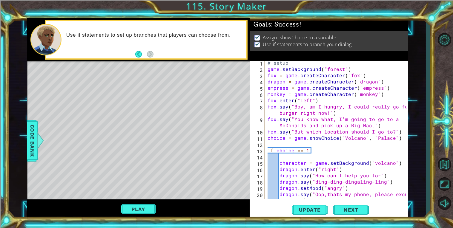
scroll to position [0, 0]
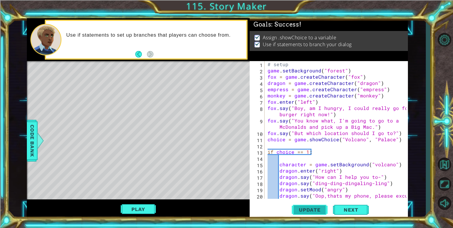
type textarea "dragon.say("Hello, this is McDonalds.")"
click at [308, 209] on span "Update" at bounding box center [310, 210] width 34 height 6
click at [309, 209] on span "Update" at bounding box center [310, 210] width 34 height 6
click at [149, 211] on button "Play" at bounding box center [138, 209] width 35 height 11
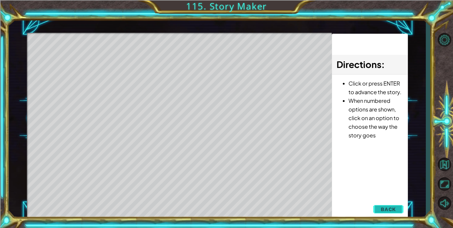
click at [389, 205] on button "Back" at bounding box center [388, 209] width 30 height 12
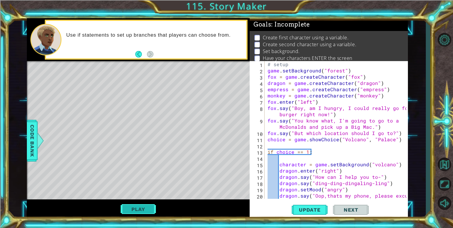
click at [145, 206] on button "Play" at bounding box center [138, 209] width 35 height 11
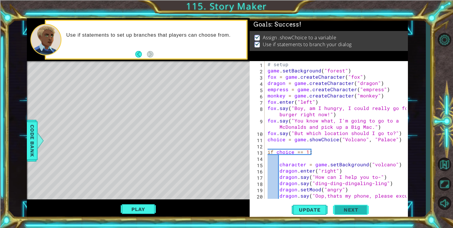
click at [343, 209] on span "Next" at bounding box center [350, 210] width 27 height 6
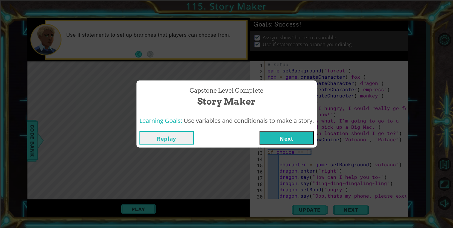
click at [293, 142] on button "Next" at bounding box center [286, 137] width 54 height 13
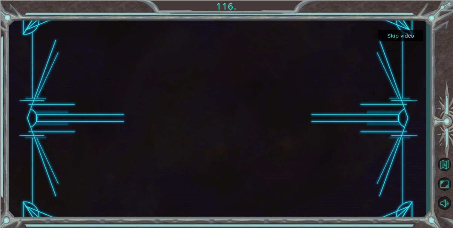
click at [311, 96] on div "Skip video" at bounding box center [217, 118] width 417 height 201
click at [391, 40] on button "Skip video" at bounding box center [400, 36] width 45 height 12
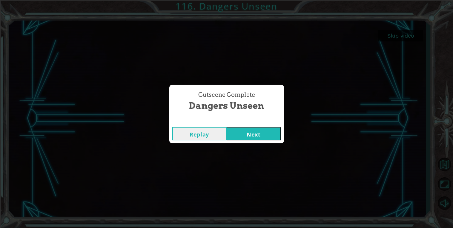
click at [238, 133] on button "Next" at bounding box center [253, 133] width 54 height 13
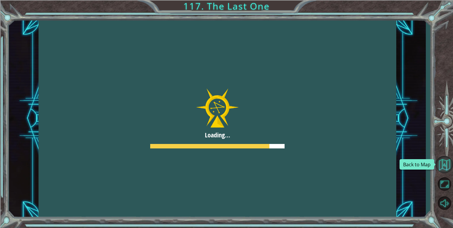
click at [443, 165] on button "Back to Map" at bounding box center [443, 164] width 17 height 17
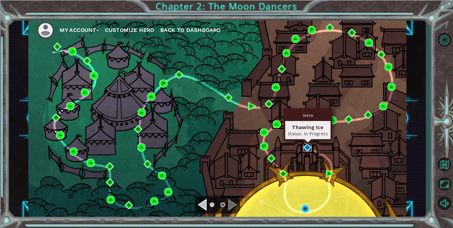
click at [306, 148] on img at bounding box center [307, 148] width 8 height 8
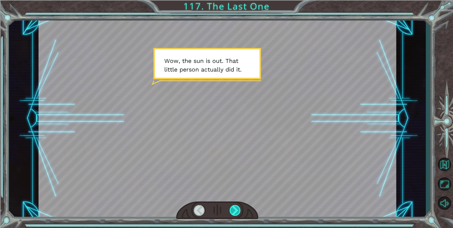
click at [235, 212] on div at bounding box center [234, 210] width 11 height 11
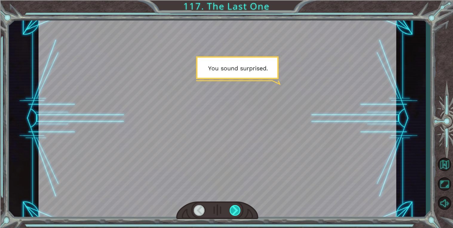
click at [235, 212] on div at bounding box center [234, 210] width 11 height 11
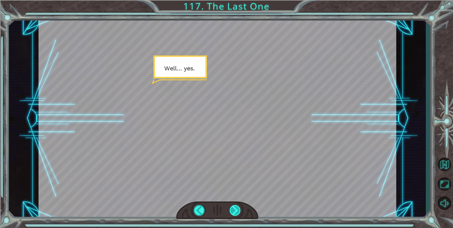
click at [235, 212] on div at bounding box center [234, 210] width 11 height 11
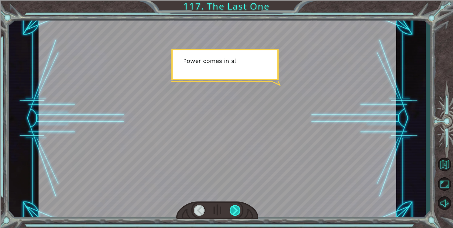
click at [235, 212] on div at bounding box center [234, 210] width 11 height 11
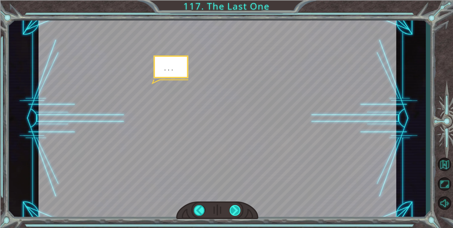
click at [235, 212] on div at bounding box center [234, 210] width 11 height 11
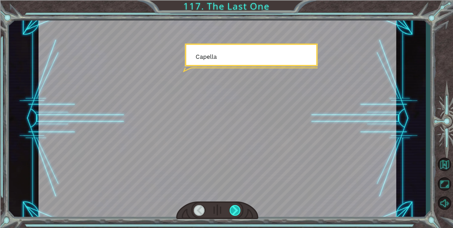
click at [235, 212] on div at bounding box center [234, 210] width 11 height 11
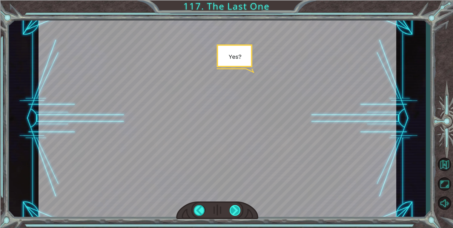
click at [235, 212] on div at bounding box center [234, 210] width 11 height 11
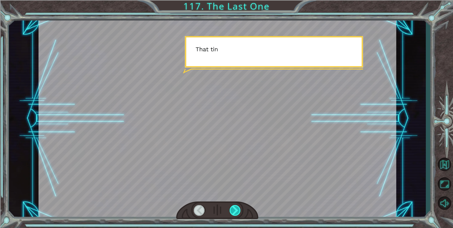
click at [235, 212] on div at bounding box center [234, 210] width 11 height 11
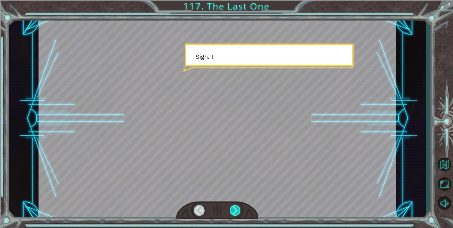
click at [235, 212] on div at bounding box center [234, 210] width 11 height 11
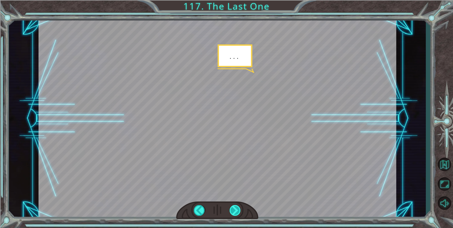
click at [235, 212] on div at bounding box center [234, 210] width 11 height 11
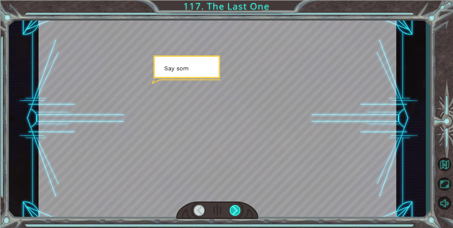
click at [235, 212] on div at bounding box center [234, 210] width 11 height 11
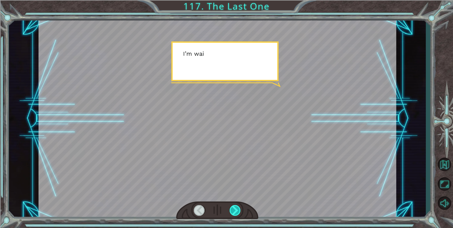
click at [235, 212] on div at bounding box center [234, 210] width 11 height 11
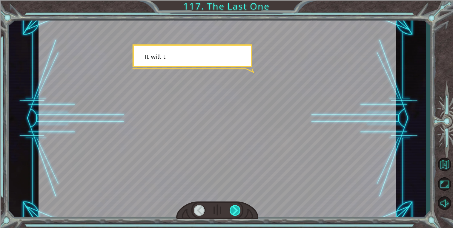
click at [235, 212] on div at bounding box center [234, 210] width 11 height 11
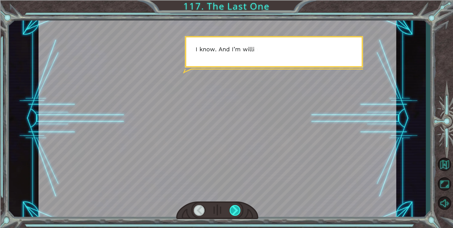
click at [235, 212] on div at bounding box center [234, 210] width 11 height 11
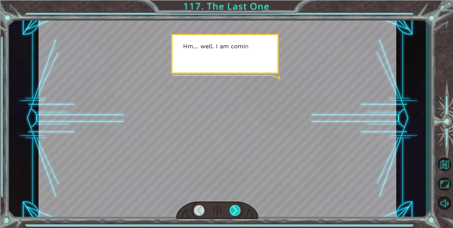
click at [235, 212] on div at bounding box center [234, 210] width 11 height 11
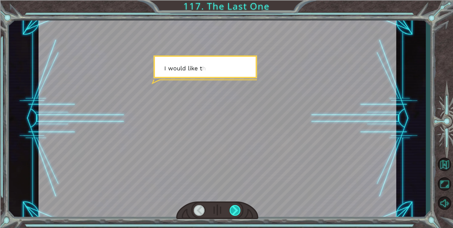
click at [235, 212] on div at bounding box center [234, 210] width 11 height 11
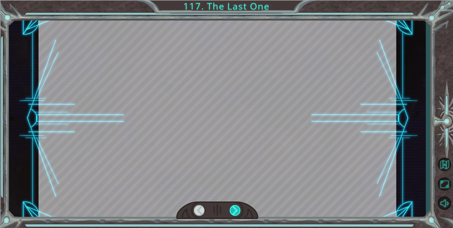
click at [235, 212] on div at bounding box center [234, 210] width 11 height 11
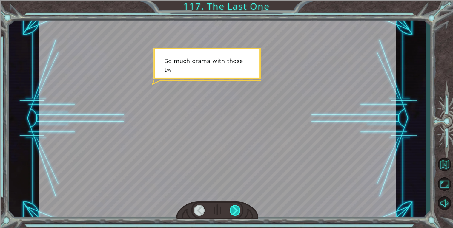
click at [235, 212] on div at bounding box center [234, 210] width 11 height 11
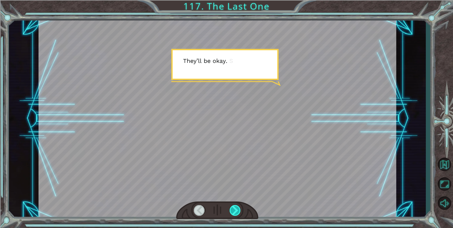
click at [235, 212] on div at bounding box center [234, 210] width 11 height 11
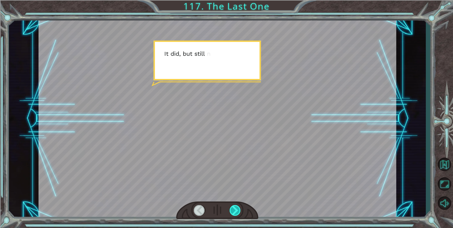
click at [235, 212] on div at bounding box center [234, 210] width 11 height 11
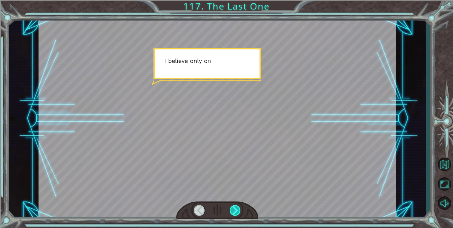
click at [235, 212] on div at bounding box center [234, 210] width 11 height 11
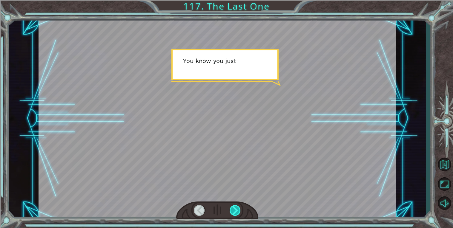
click at [235, 212] on div at bounding box center [234, 210] width 11 height 11
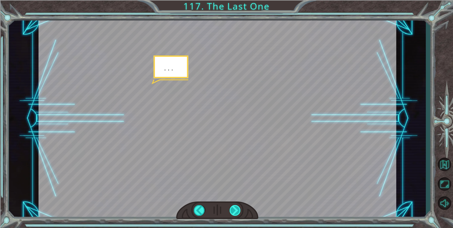
click at [235, 212] on div at bounding box center [234, 210] width 11 height 11
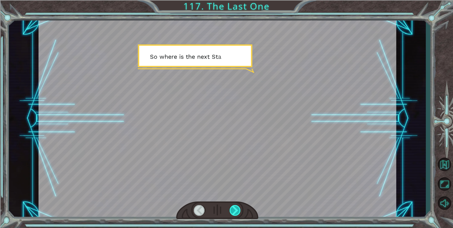
click at [235, 212] on div at bounding box center [234, 210] width 11 height 11
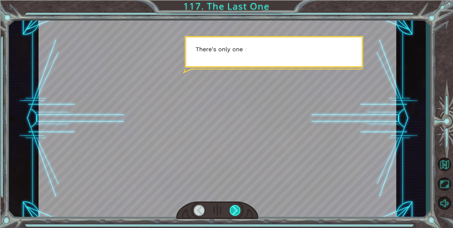
click at [235, 212] on div at bounding box center [234, 210] width 11 height 11
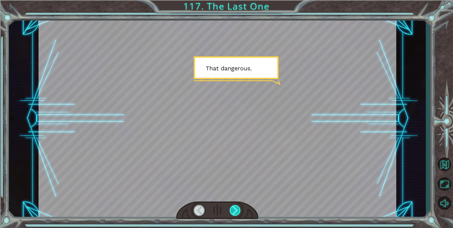
click at [235, 212] on div at bounding box center [234, 210] width 11 height 11
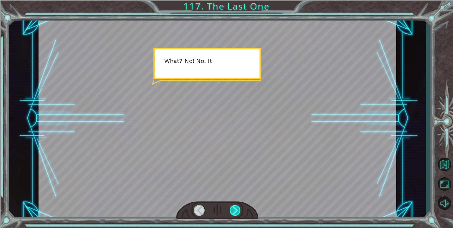
click at [235, 212] on div at bounding box center [234, 210] width 11 height 11
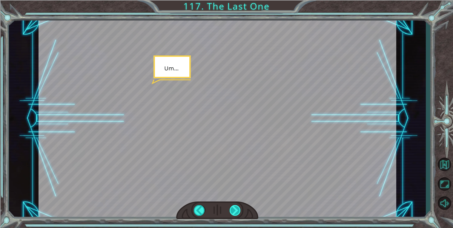
click at [235, 212] on div at bounding box center [234, 210] width 11 height 11
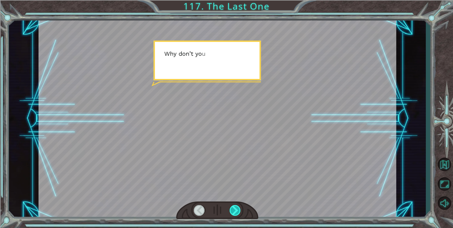
click at [235, 212] on div at bounding box center [234, 210] width 11 height 11
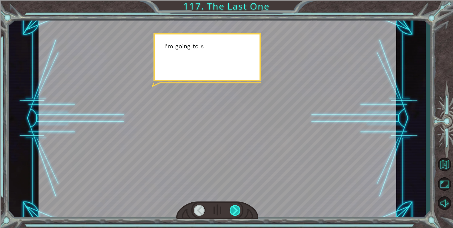
click at [235, 212] on div at bounding box center [234, 210] width 11 height 11
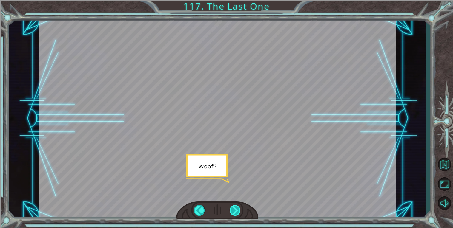
click at [235, 213] on div at bounding box center [234, 210] width 11 height 11
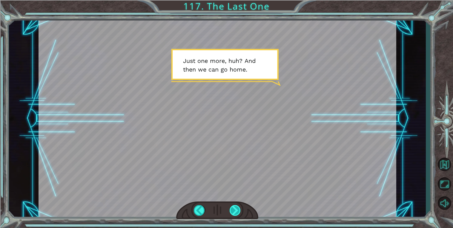
click at [236, 212] on div at bounding box center [234, 210] width 11 height 11
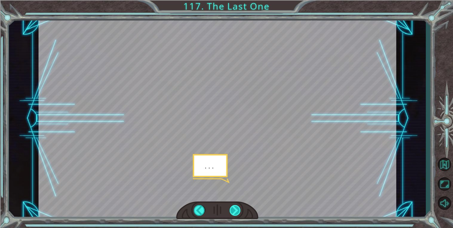
click at [236, 212] on div at bounding box center [234, 210] width 11 height 11
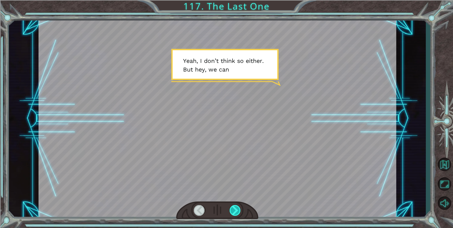
click at [236, 212] on div at bounding box center [234, 210] width 11 height 11
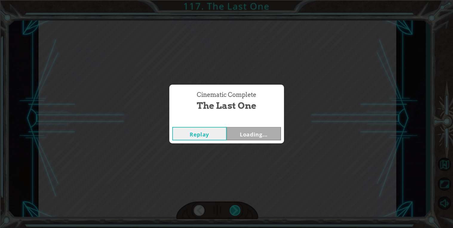
click at [236, 212] on div "Cinematic Complete The Last One Replay Loading..." at bounding box center [226, 114] width 453 height 228
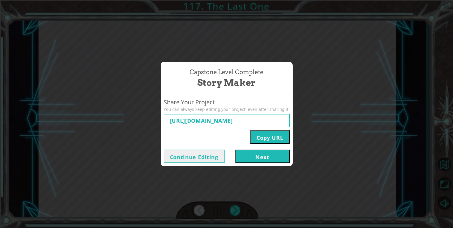
click at [264, 139] on button "Copy URL" at bounding box center [269, 136] width 39 height 13
click at [206, 155] on button "Continue Editing" at bounding box center [194, 156] width 61 height 13
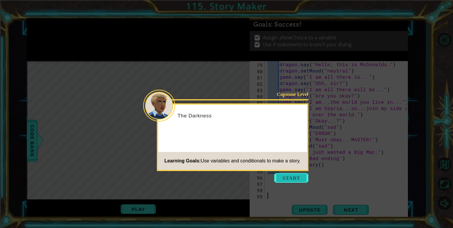
click at [284, 176] on button "Start" at bounding box center [291, 178] width 34 height 10
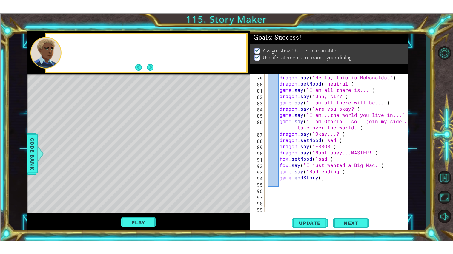
scroll to position [545, 0]
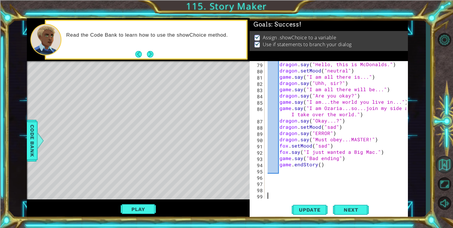
click at [436, 170] on button "Back to Map" at bounding box center [443, 164] width 17 height 17
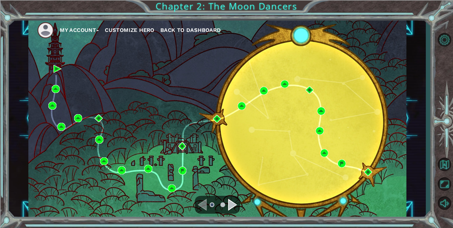
click at [59, 28] on li at bounding box center [48, 30] width 22 height 16
click at [173, 31] on span "Back to Dashboard" at bounding box center [190, 30] width 61 height 6
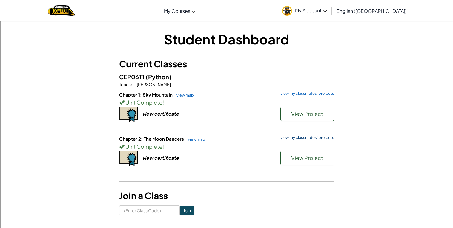
click at [290, 139] on link "view my classmates' projects" at bounding box center [305, 138] width 57 height 4
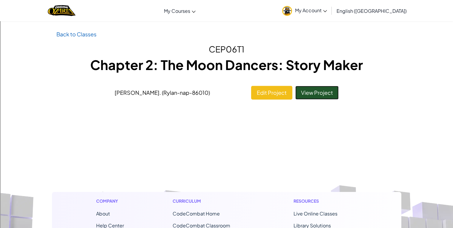
click at [314, 97] on link "View Project" at bounding box center [316, 93] width 43 height 14
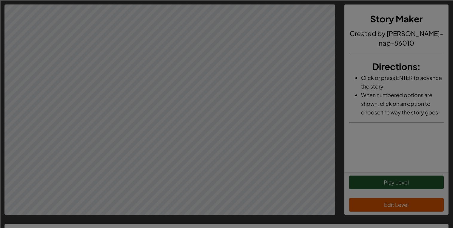
click at [362, 178] on body "Story Maker Created by [PERSON_NAME]-nap-86010 Directions : Click or press ENTE…" at bounding box center [226, 114] width 453 height 228
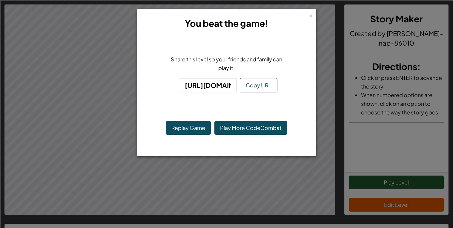
click at [321, 109] on div "× You beat the game! Share this level so your friends and family can play it: […" at bounding box center [226, 114] width 453 height 228
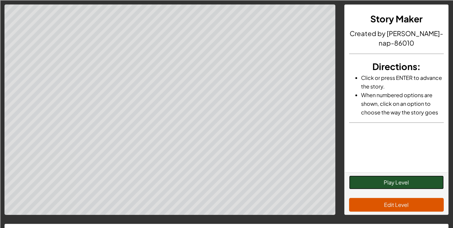
click at [383, 185] on button "Play Level" at bounding box center [396, 183] width 95 height 14
click at [357, 178] on button "Restart Level" at bounding box center [396, 183] width 95 height 14
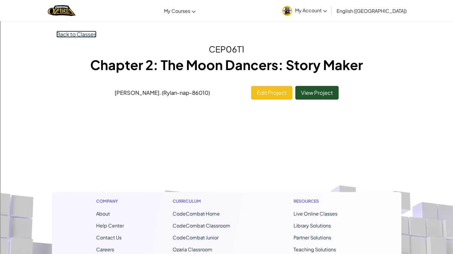
click at [75, 31] on link "Back to Classes" at bounding box center [76, 34] width 40 height 7
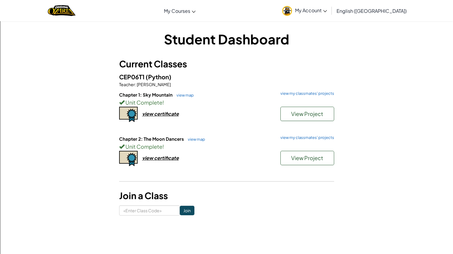
click at [308, 140] on h6 "Chapter 2: The Moon Dancers view map view my classmates' projects" at bounding box center [226, 139] width 215 height 7
click at [300, 136] on link "view my classmates' projects" at bounding box center [305, 138] width 57 height 4
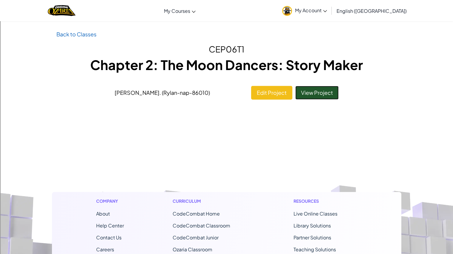
click at [322, 95] on link "View Project" at bounding box center [316, 93] width 43 height 14
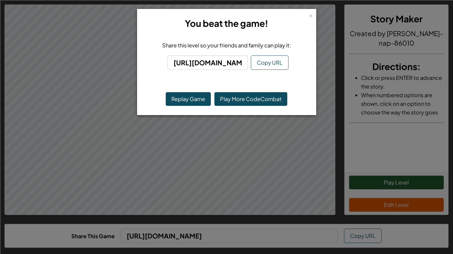
click at [261, 169] on div "× You beat the game! Share this level so your friends and family can play it: […" at bounding box center [226, 127] width 453 height 254
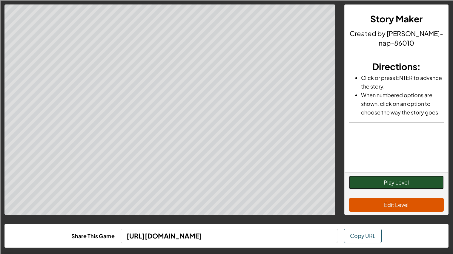
click at [386, 178] on button "Play Level" at bounding box center [396, 183] width 95 height 14
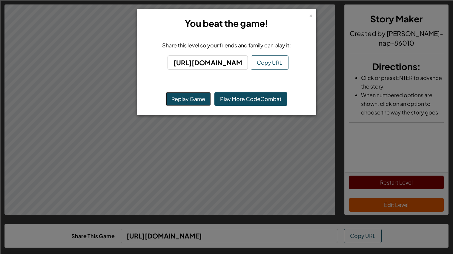
click at [195, 103] on button "Replay Game" at bounding box center [188, 99] width 45 height 14
click at [241, 138] on div "× You beat the game! Share this level so your friends and family can play it: […" at bounding box center [226, 127] width 453 height 254
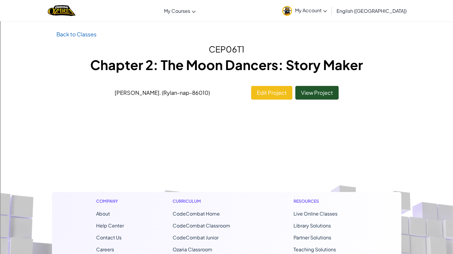
click at [69, 29] on div "Toggle navigation My Courses Ozaria Classroom CodeCombat Classroom AI League Es…" at bounding box center [226, 213] width 453 height 426
click at [70, 34] on link "Back to Classes" at bounding box center [76, 34] width 40 height 7
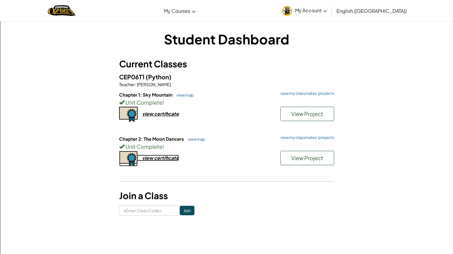
click at [164, 160] on div "view certificate" at bounding box center [160, 158] width 37 height 6
click at [164, 114] on div "view certificate" at bounding box center [160, 114] width 37 height 6
click at [323, 137] on link "view my classmates' projects" at bounding box center [305, 138] width 57 height 4
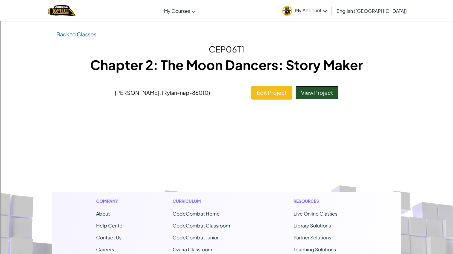
click at [315, 96] on link "View Project" at bounding box center [316, 93] width 43 height 14
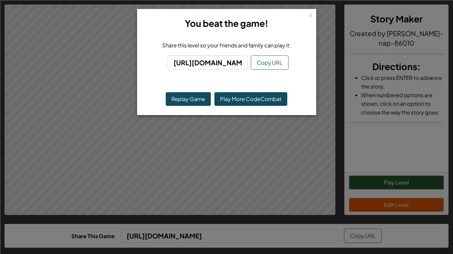
click at [259, 139] on div "× You beat the game! Share this level so your friends and family can play it: […" at bounding box center [226, 127] width 453 height 254
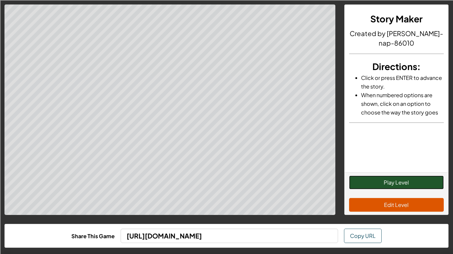
click at [388, 183] on button "Play Level" at bounding box center [396, 183] width 95 height 14
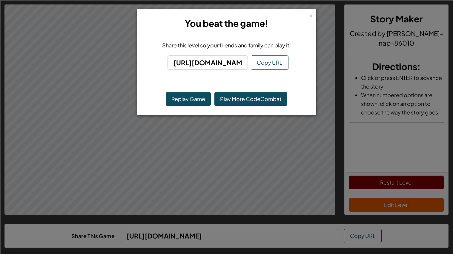
click at [252, 147] on div "× You beat the game! Share this level so your friends and family can play it: […" at bounding box center [226, 127] width 453 height 254
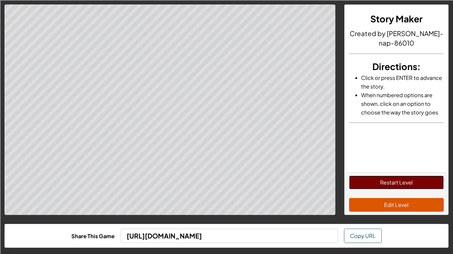
click at [385, 186] on button "Restart Level" at bounding box center [396, 183] width 95 height 14
click at [386, 181] on button "Restart Level" at bounding box center [396, 183] width 95 height 14
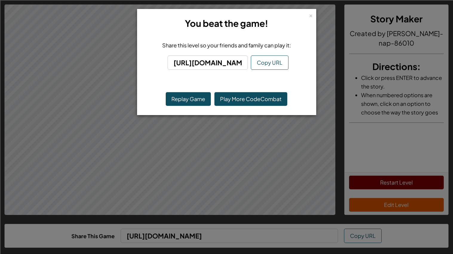
click at [212, 156] on div "× You beat the game! Share this level so your friends and family can play it: […" at bounding box center [226, 127] width 453 height 254
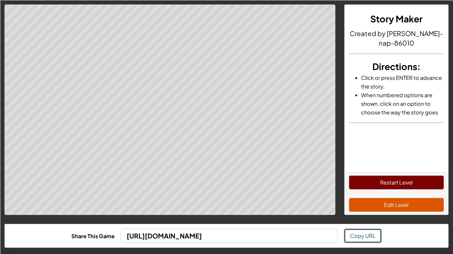
click at [367, 234] on span "Copy URL" at bounding box center [363, 235] width 26 height 7
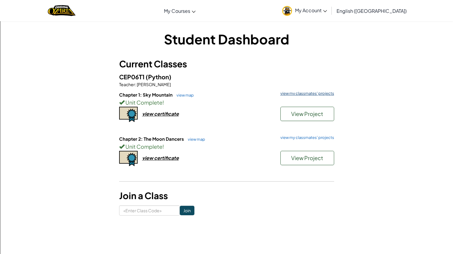
click at [296, 92] on link "view my classmates' projects" at bounding box center [305, 94] width 57 height 4
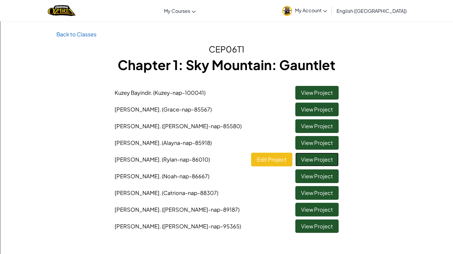
click at [310, 160] on link "View Project" at bounding box center [316, 160] width 43 height 14
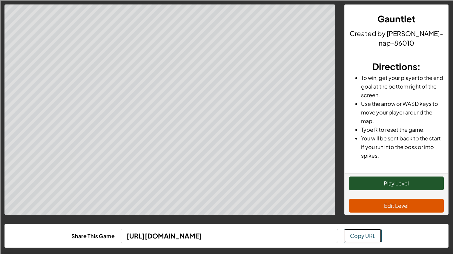
click at [362, 238] on span "Copy URL" at bounding box center [363, 235] width 26 height 7
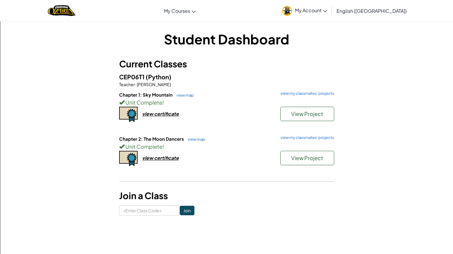
click at [292, 141] on h6 "Chapter 2: The Moon Dancers view map view my classmates' projects" at bounding box center [226, 139] width 215 height 7
click at [288, 138] on link "view my classmates' projects" at bounding box center [305, 138] width 57 height 4
